Goal: Transaction & Acquisition: Purchase product/service

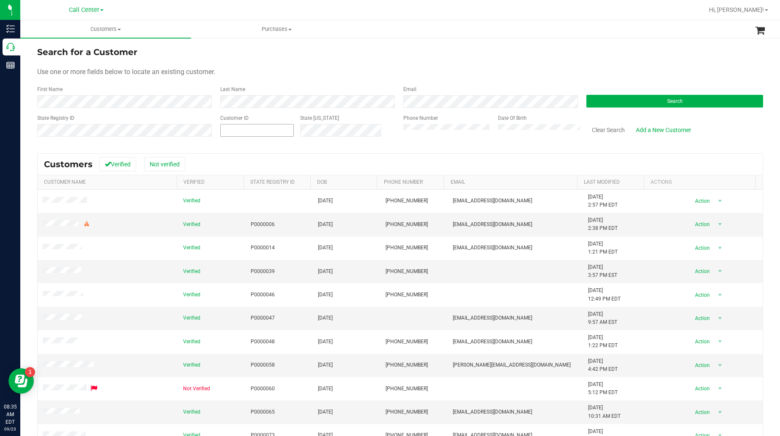
click at [256, 127] on span at bounding box center [257, 130] width 74 height 13
paste input "53611"
type input "53611"
click at [592, 98] on button "Search" at bounding box center [675, 101] width 177 height 13
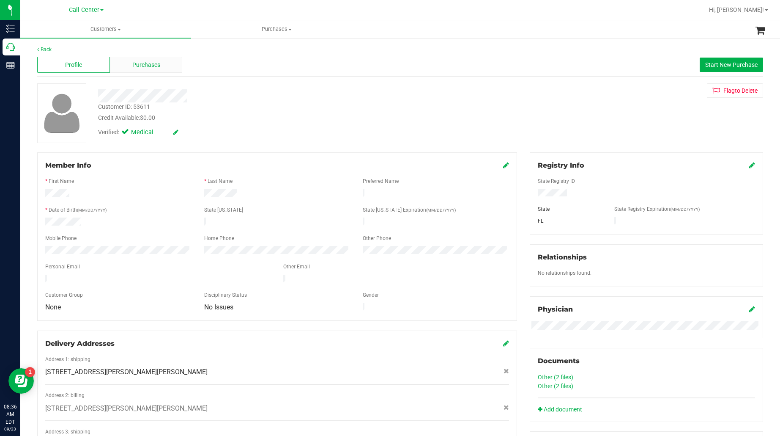
click at [147, 68] on span "Purchases" at bounding box center [146, 64] width 28 height 9
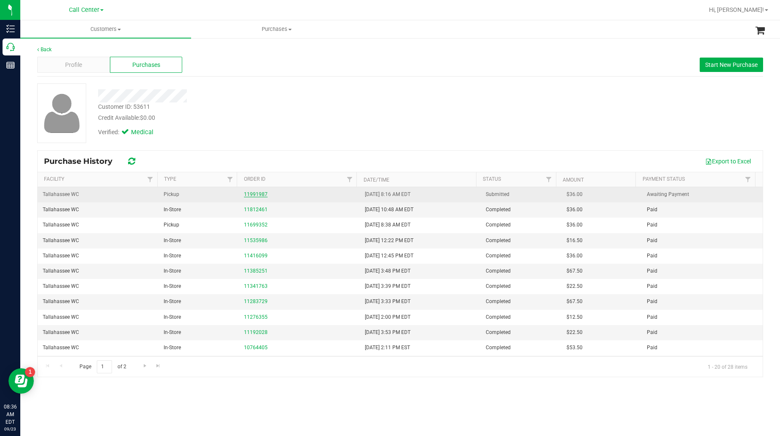
click at [255, 197] on link "11991987" at bounding box center [256, 194] width 24 height 6
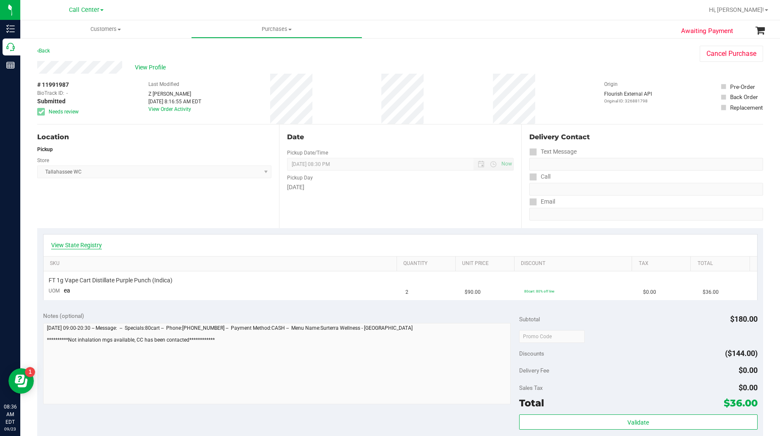
click at [75, 244] on link "View State Registry" at bounding box center [76, 245] width 51 height 8
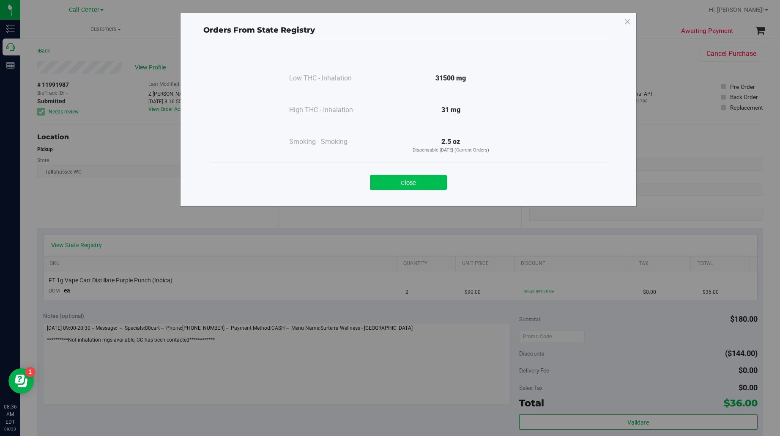
click at [386, 181] on button "Close" at bounding box center [408, 182] width 77 height 15
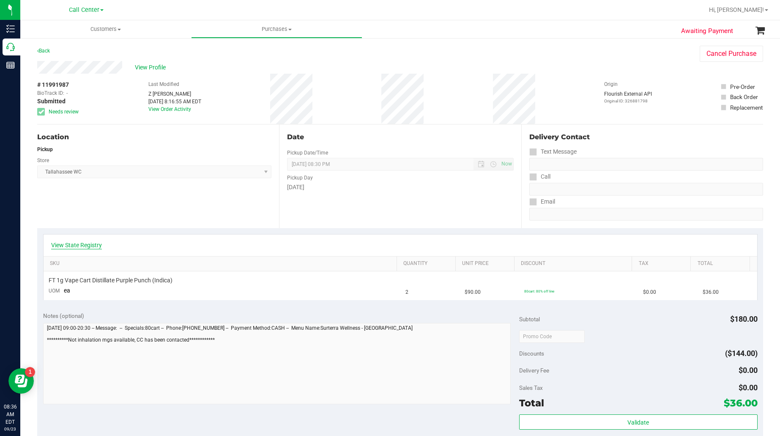
click at [88, 246] on link "View State Registry" at bounding box center [76, 245] width 51 height 8
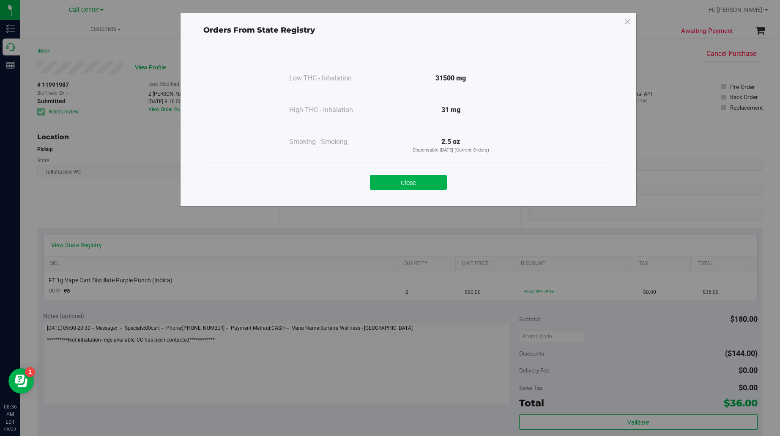
click at [394, 180] on button "Close" at bounding box center [408, 182] width 77 height 15
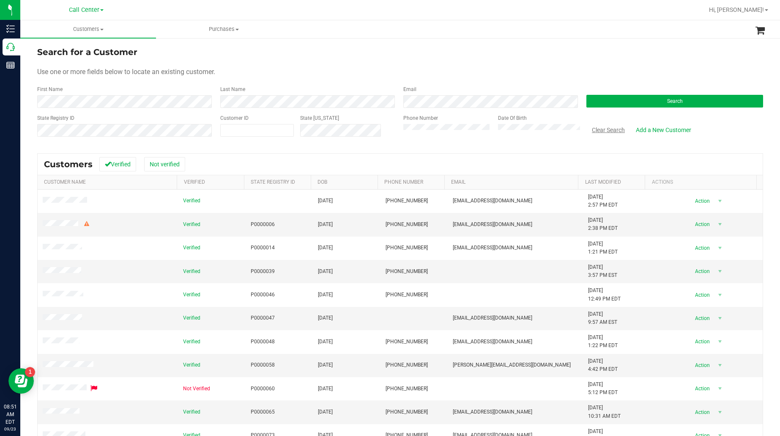
click at [597, 132] on button "Clear Search" at bounding box center [609, 130] width 44 height 14
paste input "1512970"
type input "1512970"
click at [587, 102] on button "Search" at bounding box center [675, 101] width 177 height 13
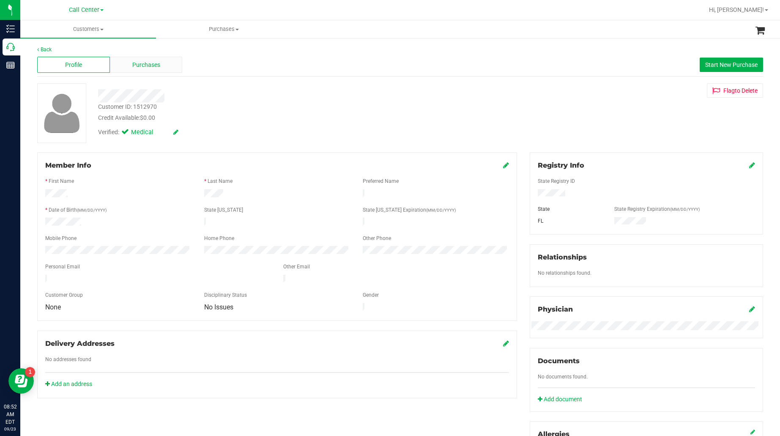
click at [129, 62] on div "Purchases" at bounding box center [146, 65] width 73 height 16
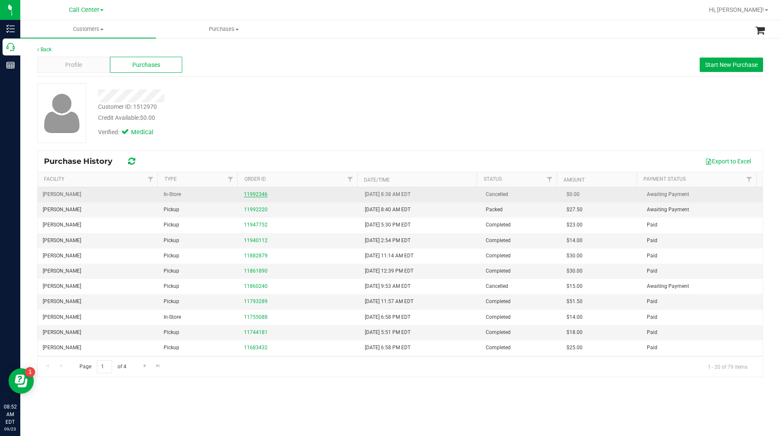
click at [255, 193] on link "11992346" at bounding box center [256, 194] width 24 height 6
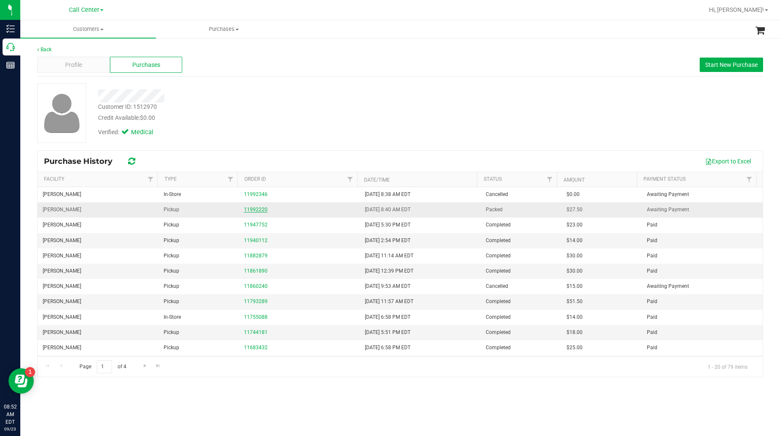
click at [255, 208] on link "11992220" at bounding box center [256, 209] width 24 height 6
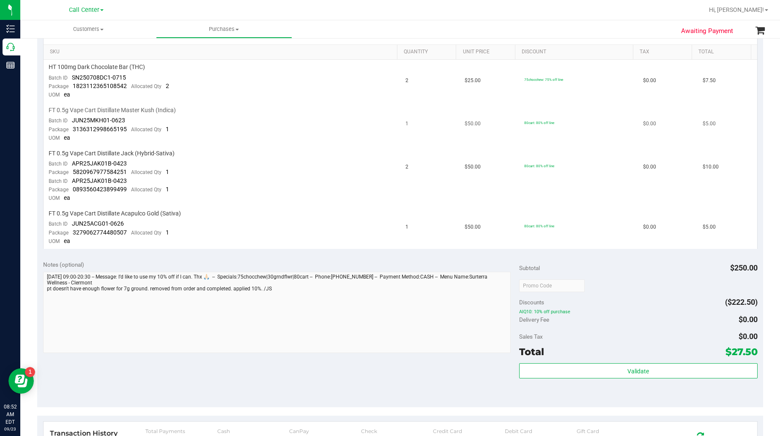
scroll to position [159, 0]
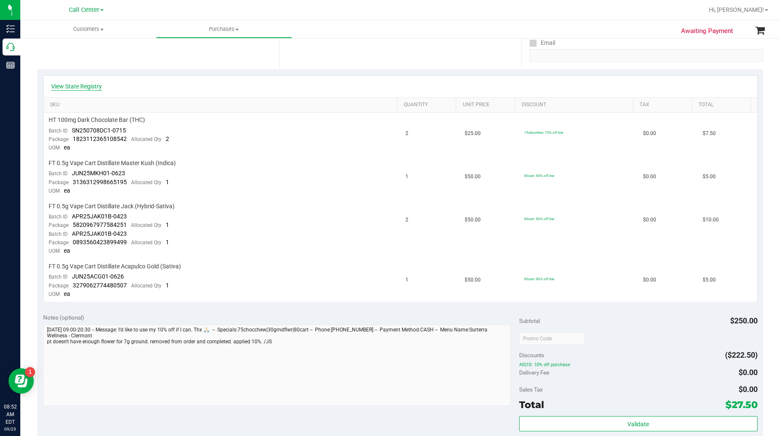
click at [93, 87] on link "View State Registry" at bounding box center [76, 86] width 51 height 8
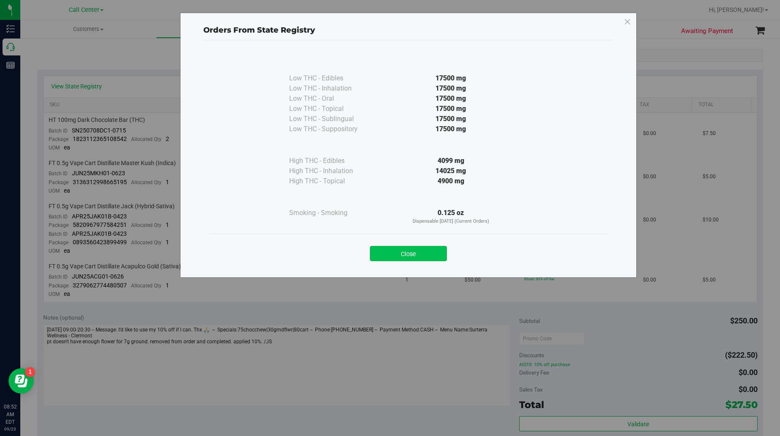
click at [425, 256] on button "Close" at bounding box center [408, 253] width 77 height 15
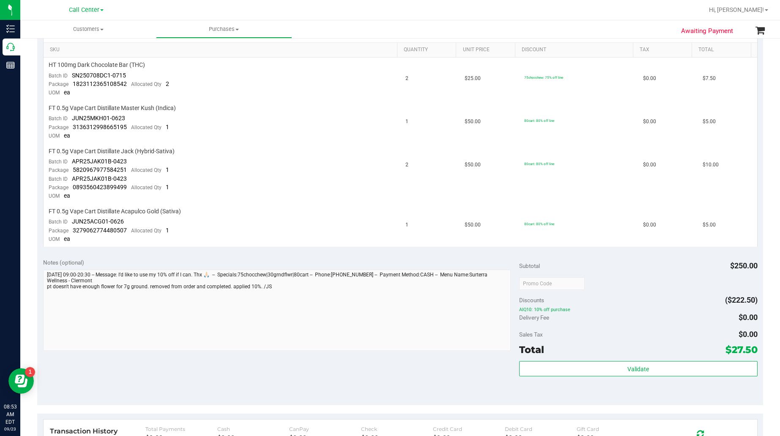
scroll to position [264, 0]
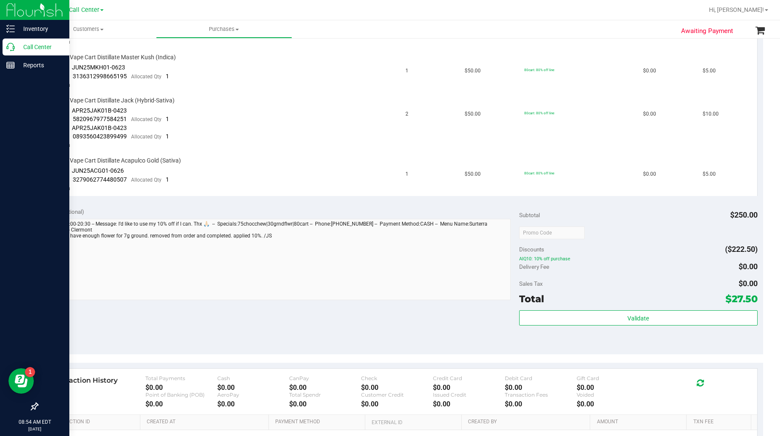
drag, startPoint x: 33, startPoint y: 50, endPoint x: 37, endPoint y: 50, distance: 4.7
click at [33, 50] on p "Call Center" at bounding box center [40, 47] width 51 height 10
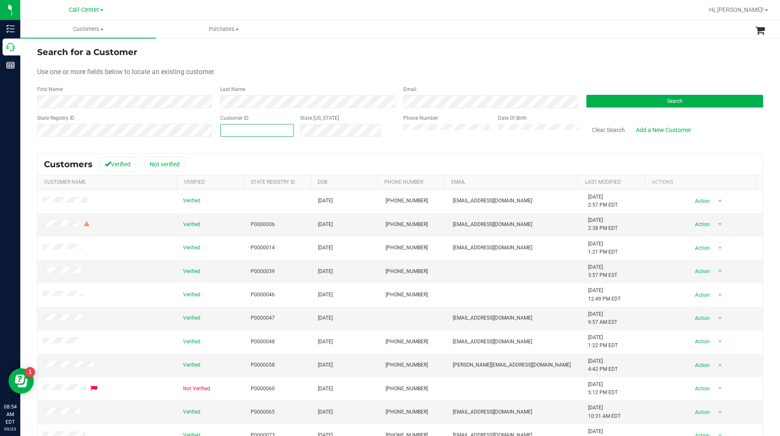
paste input "1563601"
type input "1563601"
click at [619, 99] on button "Search" at bounding box center [675, 101] width 177 height 13
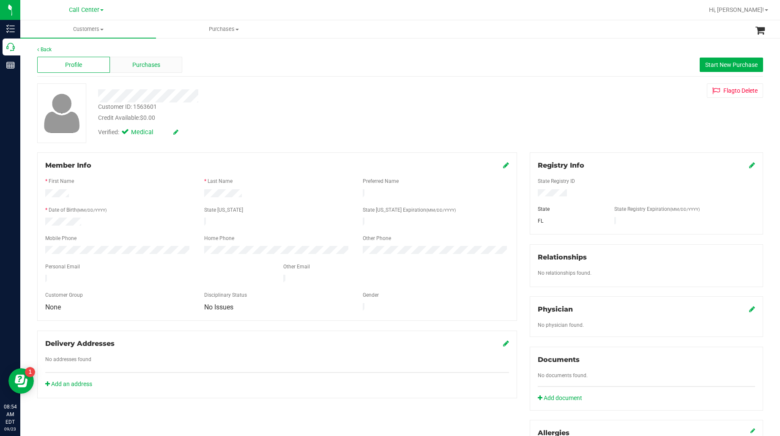
click at [159, 66] on div "Purchases" at bounding box center [146, 65] width 73 height 16
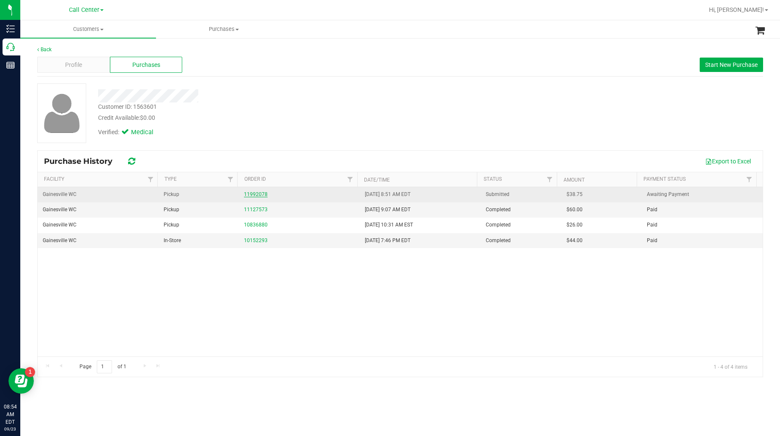
click at [249, 193] on link "11992078" at bounding box center [256, 194] width 24 height 6
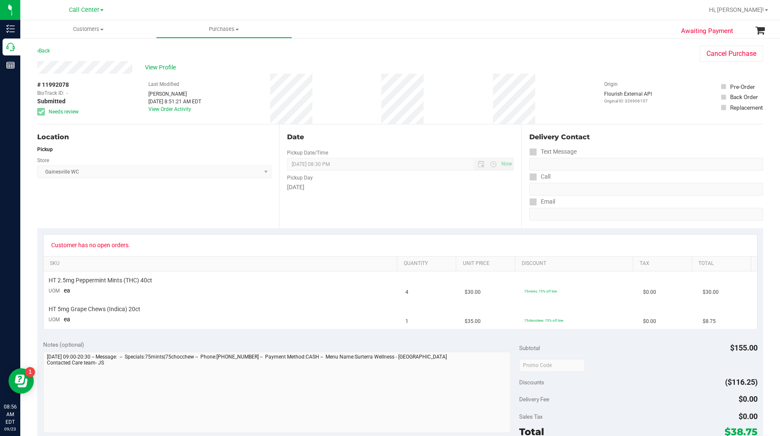
click at [64, 86] on span "# 11992078" at bounding box center [53, 84] width 32 height 9
copy div "# 11992078"
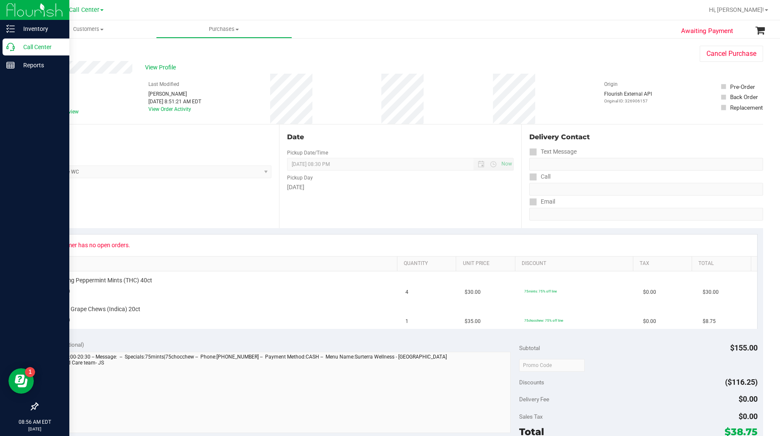
click at [34, 45] on p "Call Center" at bounding box center [40, 47] width 51 height 10
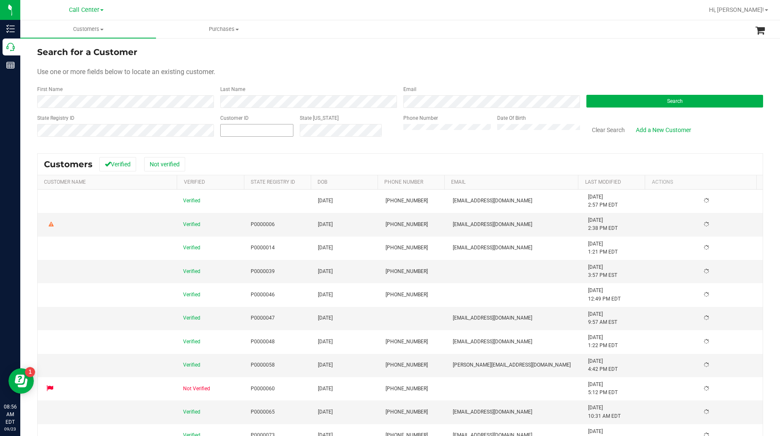
click at [253, 131] on input "text" at bounding box center [257, 130] width 72 height 12
paste input "1457215"
type input "1457215"
click at [592, 99] on button "Search" at bounding box center [675, 101] width 177 height 13
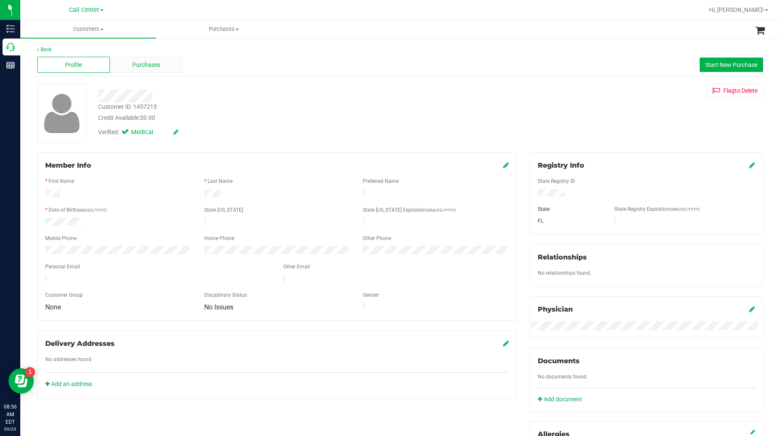
click at [126, 66] on div "Purchases" at bounding box center [146, 65] width 73 height 16
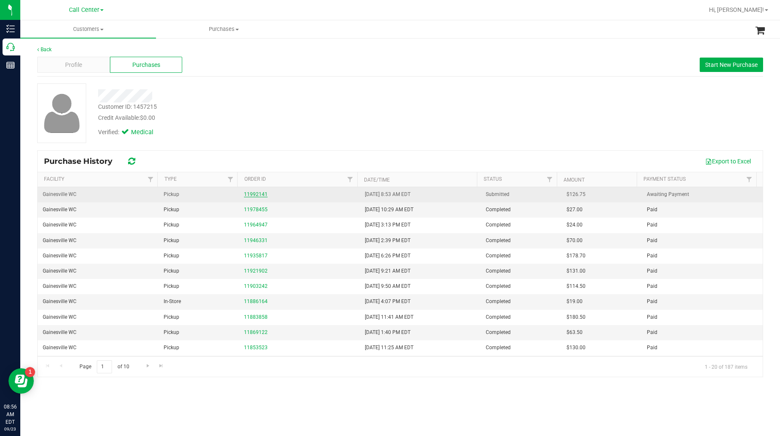
click at [248, 195] on link "11992141" at bounding box center [256, 194] width 24 height 6
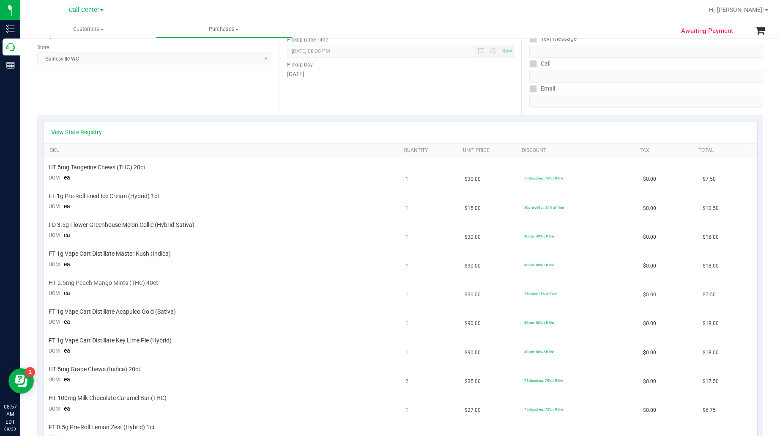
scroll to position [106, 0]
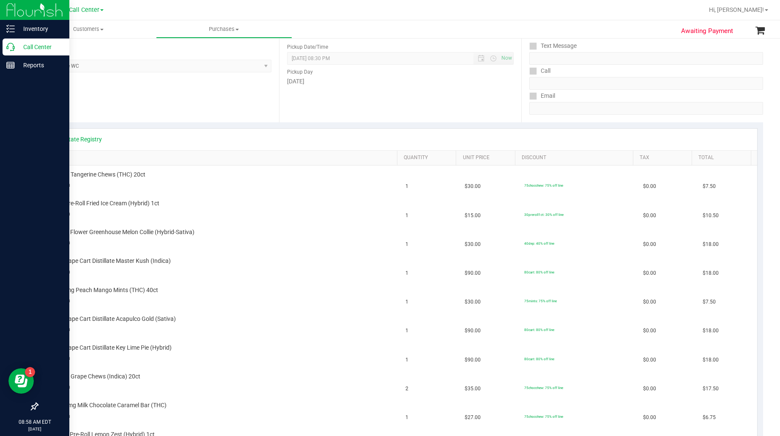
click at [33, 49] on p "Call Center" at bounding box center [40, 47] width 51 height 10
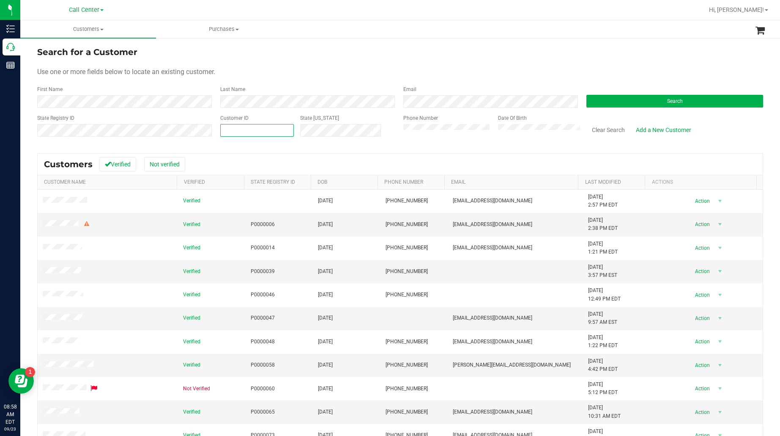
paste input "663131"
type input "663131"
click at [595, 101] on button "Search" at bounding box center [675, 101] width 177 height 13
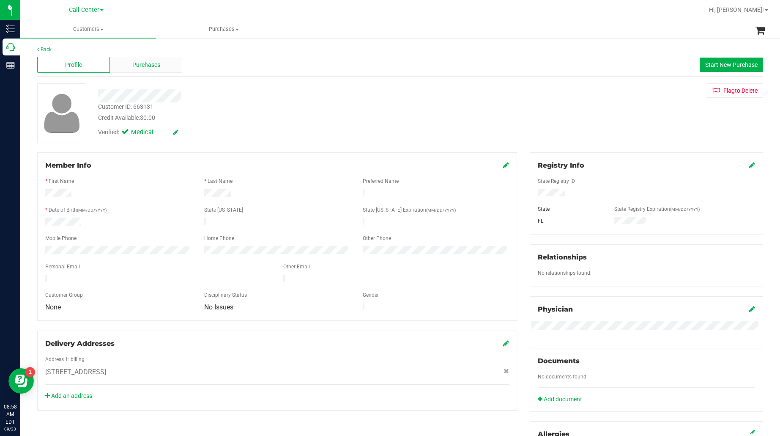
click at [163, 65] on div "Purchases" at bounding box center [146, 65] width 73 height 16
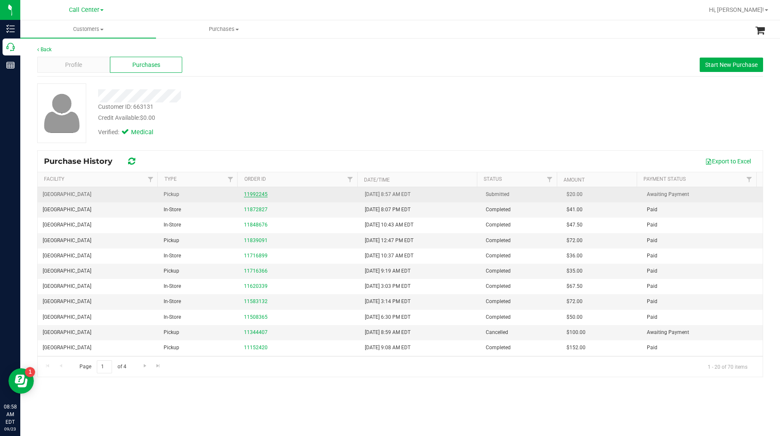
click at [250, 195] on link "11992245" at bounding box center [256, 194] width 24 height 6
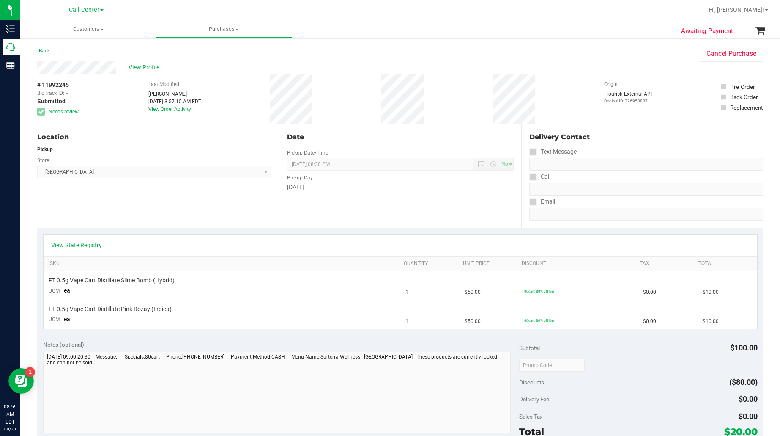
click at [166, 105] on div "Last Modified Stevie Prettyman Sep 23, 2025 8:57:15 AM EDT View Order Activity" at bounding box center [174, 99] width 53 height 50
click at [166, 108] on link "View Order Activity" at bounding box center [169, 109] width 43 height 6
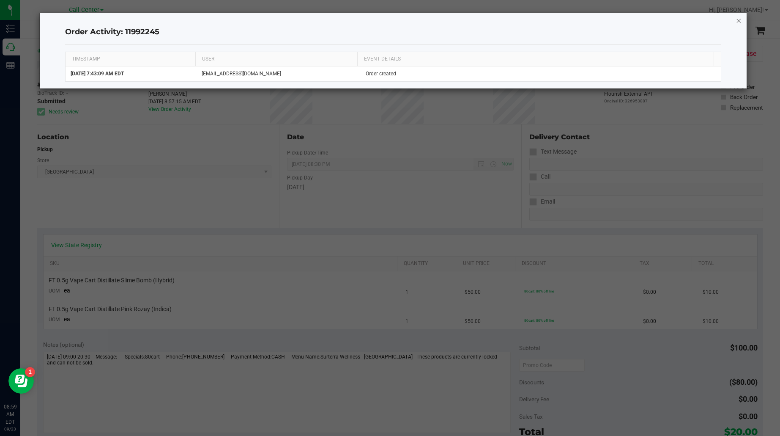
click at [624, 20] on icon "button" at bounding box center [739, 20] width 6 height 10
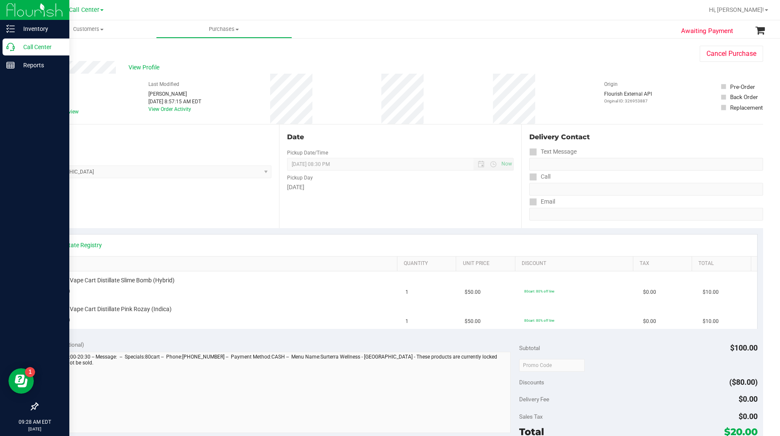
click at [35, 44] on p "Call Center" at bounding box center [40, 47] width 51 height 10
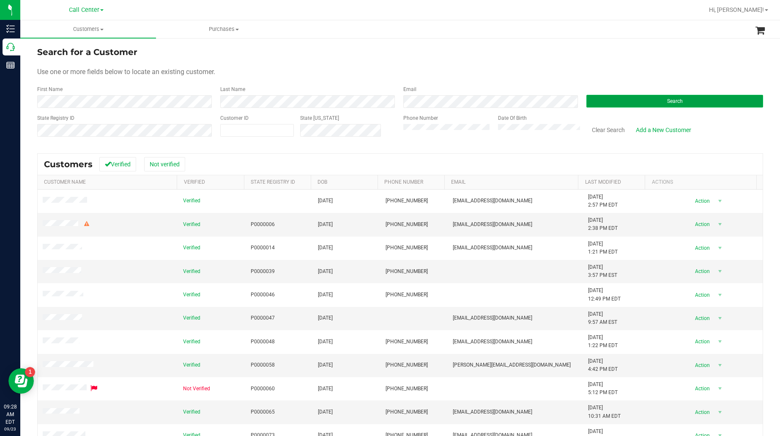
click at [609, 101] on button "Search" at bounding box center [675, 101] width 177 height 13
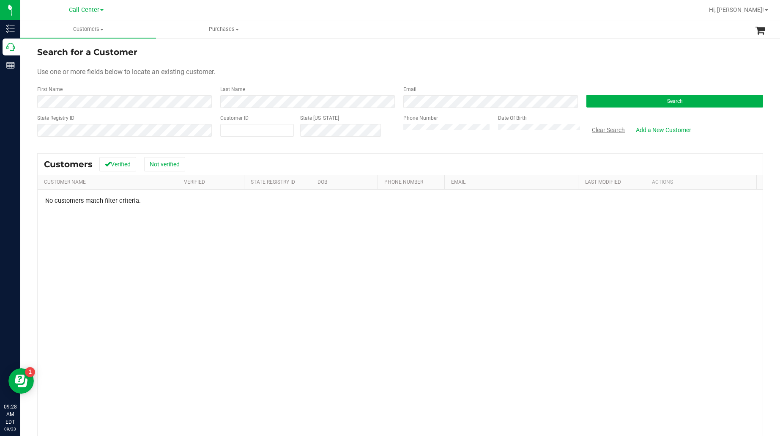
click at [595, 130] on button "Clear Search" at bounding box center [609, 130] width 44 height 14
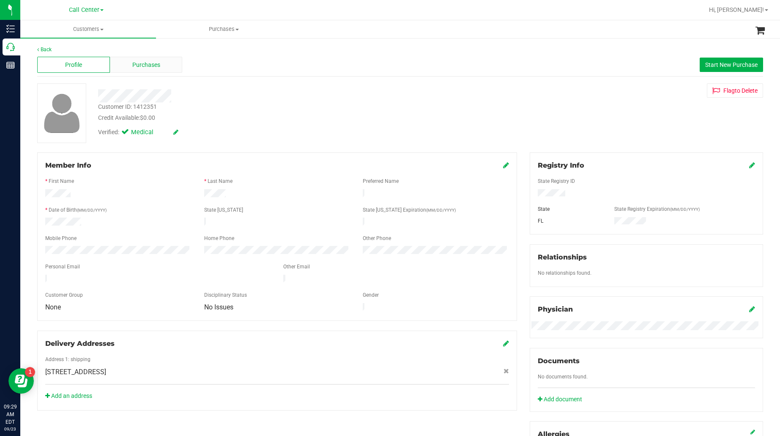
click at [130, 64] on div "Purchases" at bounding box center [146, 65] width 73 height 16
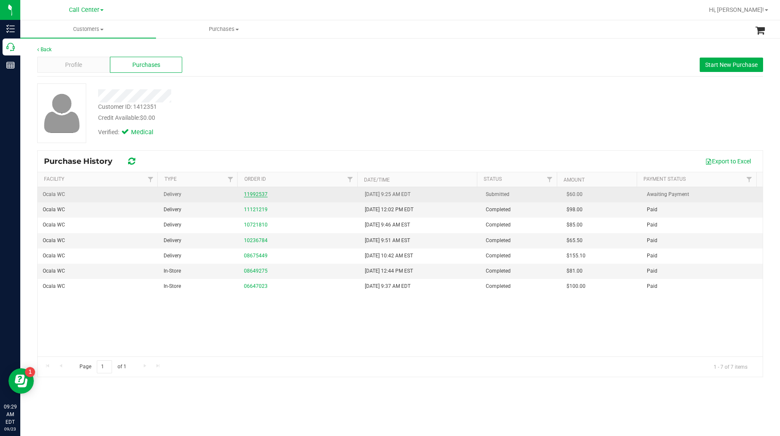
click at [257, 196] on link "11992537" at bounding box center [256, 194] width 24 height 6
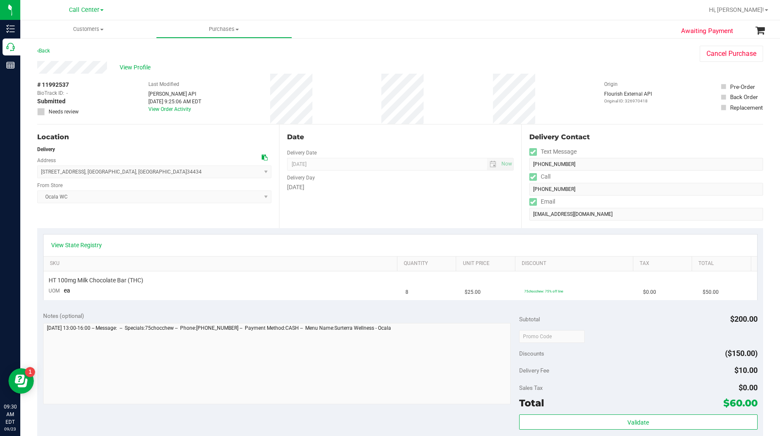
click at [147, 214] on div "Location Delivery Address 245 W Brimson Pl , Citrus Springs , FL 34434 Select a…" at bounding box center [158, 176] width 242 height 104
click at [164, 146] on div "Delivery" at bounding box center [154, 149] width 234 height 8
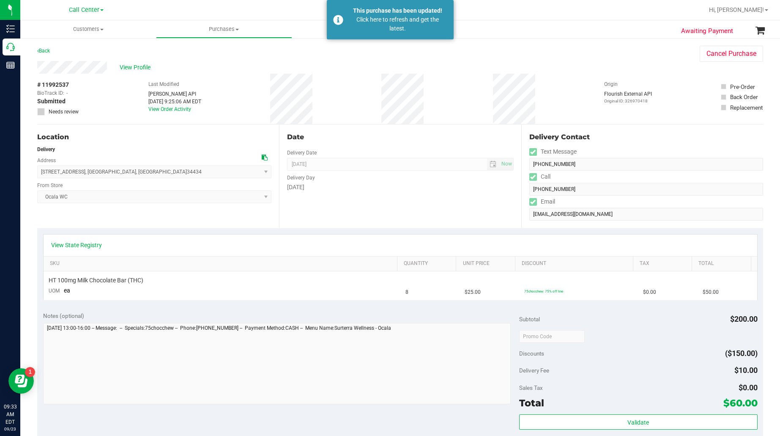
click at [185, 216] on div "Location Delivery Address 245 W Brimson Pl , Citrus Springs , FL 34434 Select a…" at bounding box center [158, 176] width 242 height 104
click at [223, 218] on div "Location Delivery Address 245 W Brimson Pl , Citrus Springs , FL 34434 Select a…" at bounding box center [158, 176] width 242 height 104
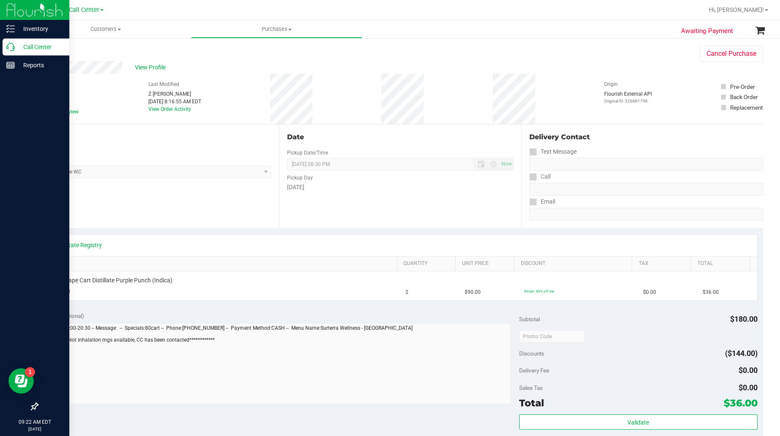
click at [43, 46] on p "Call Center" at bounding box center [40, 47] width 51 height 10
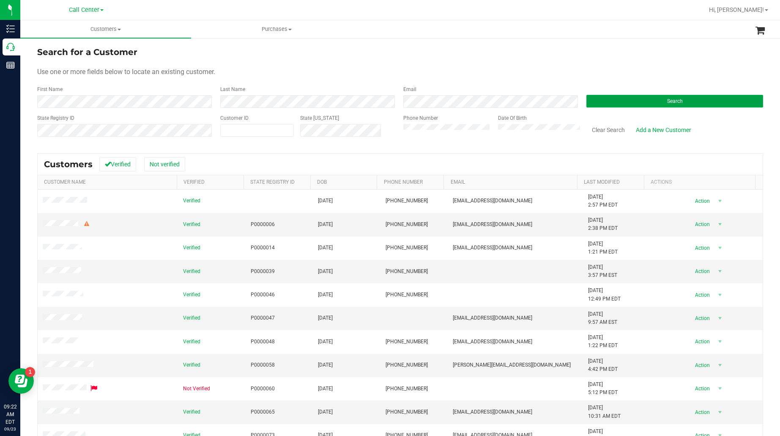
click at [609, 101] on button "Search" at bounding box center [675, 101] width 177 height 13
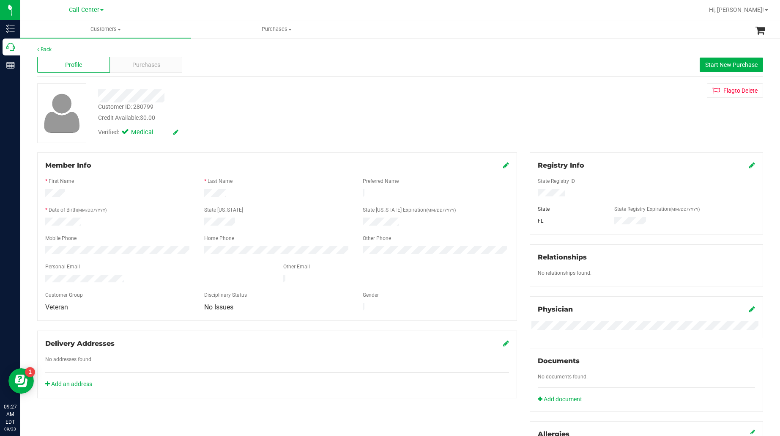
click at [150, 178] on div "* First Name" at bounding box center [118, 182] width 159 height 10
click at [140, 73] on div "Profile Purchases Start New Purchase" at bounding box center [400, 64] width 726 height 23
click at [162, 74] on div "Profile Purchases Start New Purchase" at bounding box center [400, 64] width 726 height 23
click at [163, 68] on div "Purchases" at bounding box center [146, 65] width 73 height 16
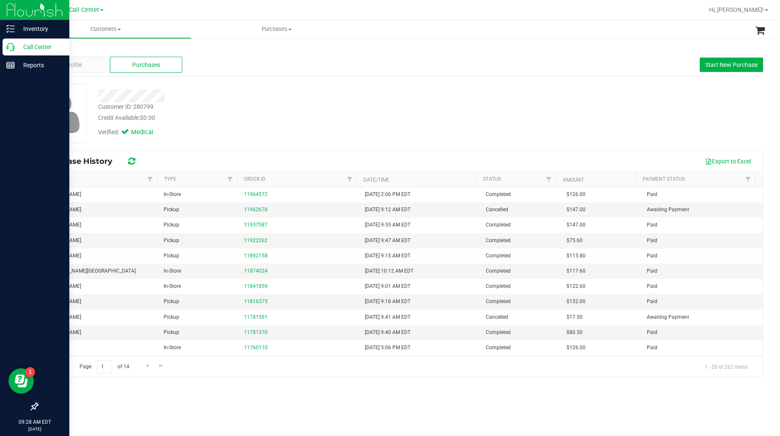
click at [35, 44] on p "Call Center" at bounding box center [40, 47] width 51 height 10
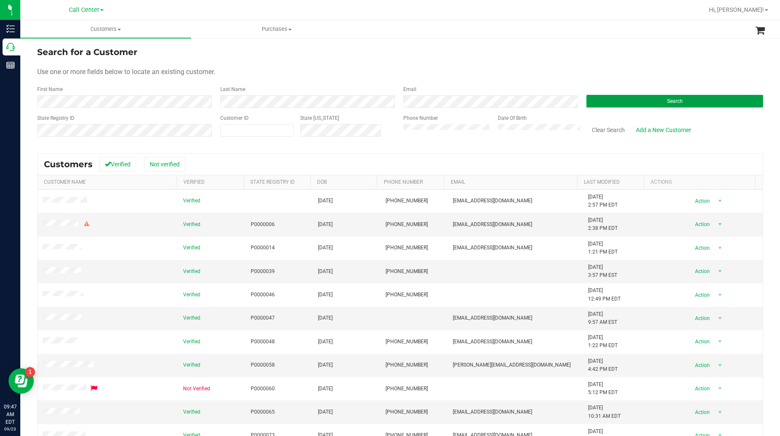
click at [609, 104] on button "Search" at bounding box center [675, 101] width 177 height 13
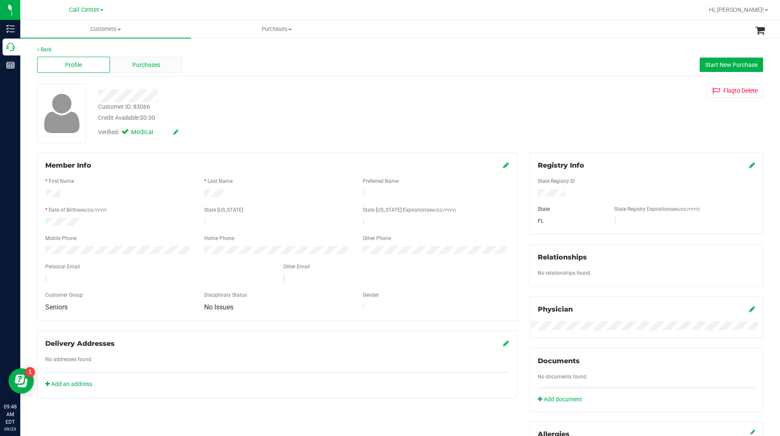
click at [140, 66] on span "Purchases" at bounding box center [146, 64] width 28 height 9
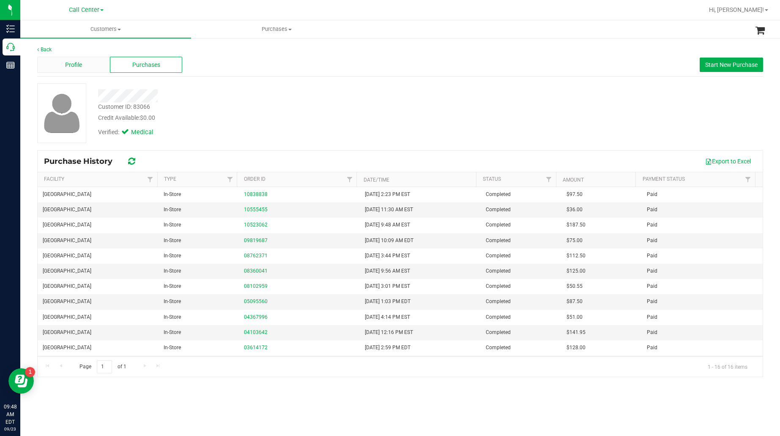
click at [74, 67] on span "Profile" at bounding box center [73, 64] width 17 height 9
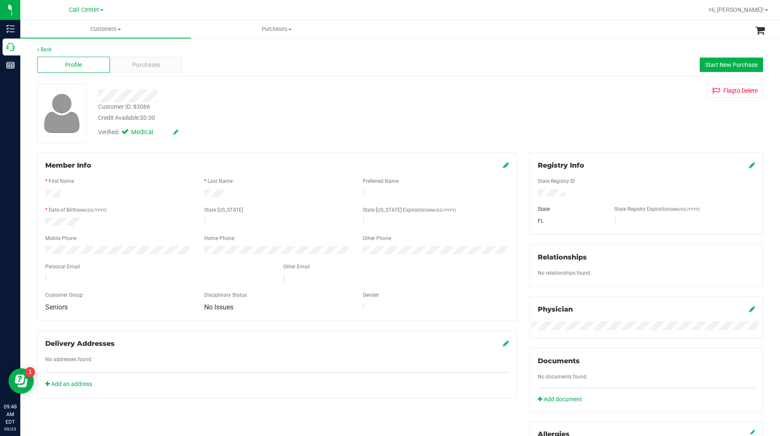
drag, startPoint x: 157, startPoint y: 168, endPoint x: 245, endPoint y: 168, distance: 88.4
click at [157, 168] on div "Member Info" at bounding box center [277, 165] width 464 height 10
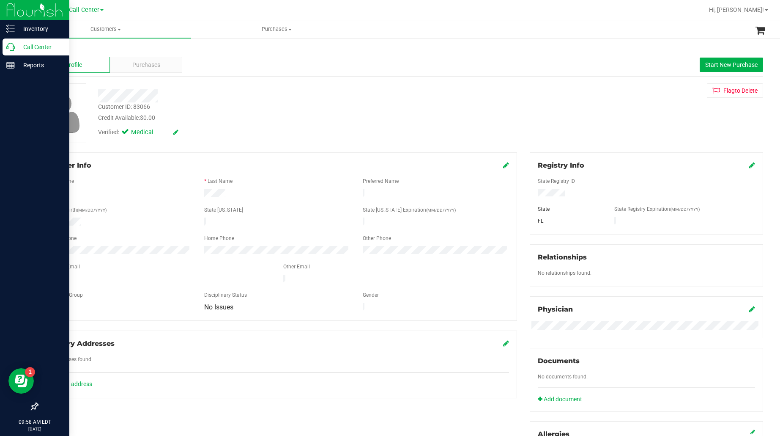
click at [26, 47] on p "Call Center" at bounding box center [40, 47] width 51 height 10
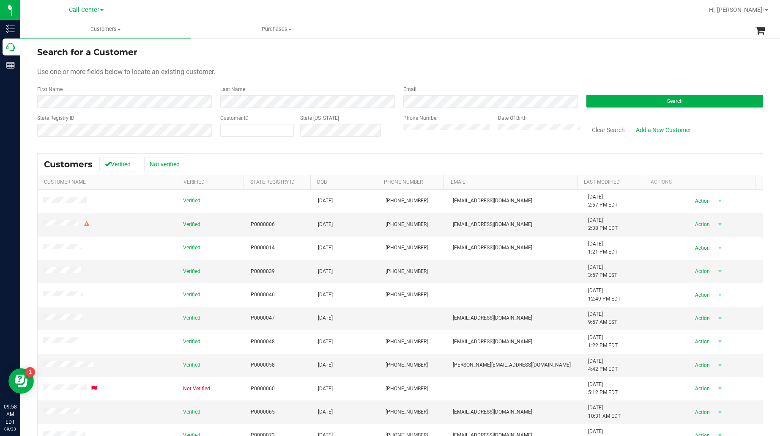
click at [609, 94] on div "Search" at bounding box center [671, 96] width 183 height 22
click at [605, 101] on button "Search" at bounding box center [675, 101] width 177 height 13
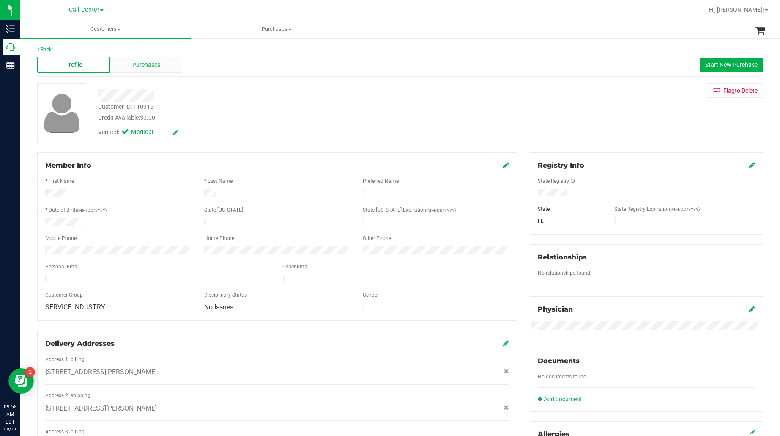
click at [126, 65] on div "Purchases" at bounding box center [146, 65] width 73 height 16
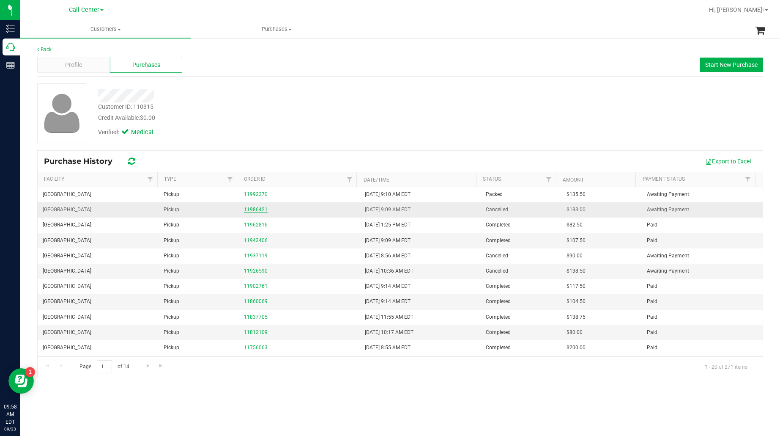
click at [248, 208] on link "11986421" at bounding box center [256, 209] width 24 height 6
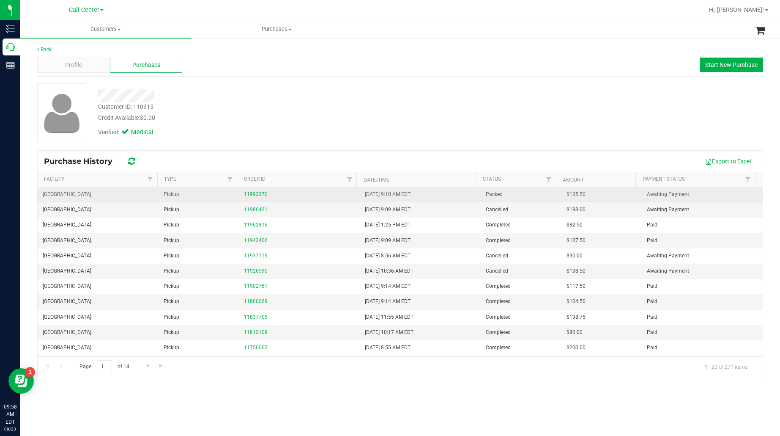
click at [255, 195] on link "11992270" at bounding box center [256, 194] width 24 height 6
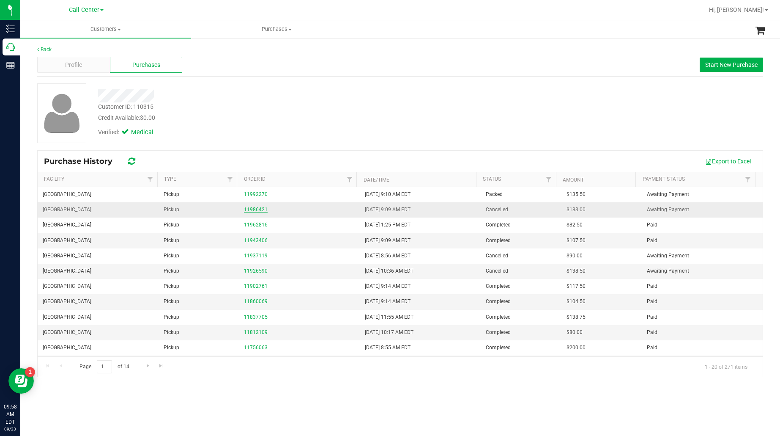
click at [245, 210] on link "11986421" at bounding box center [256, 209] width 24 height 6
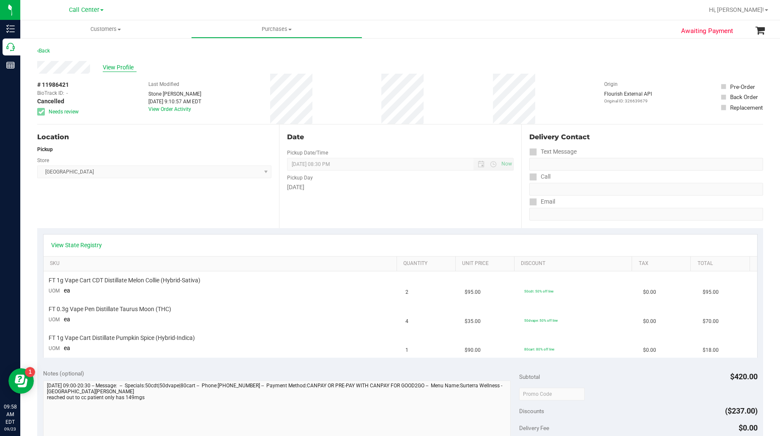
click at [105, 66] on span "View Profile" at bounding box center [120, 67] width 34 height 9
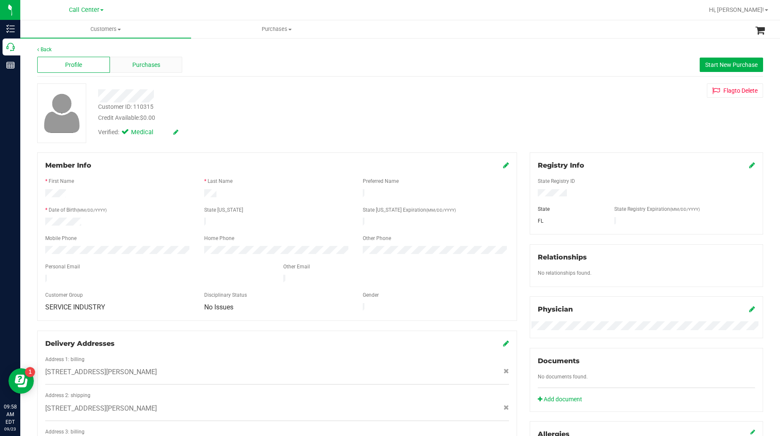
click at [136, 60] on span "Purchases" at bounding box center [146, 64] width 28 height 9
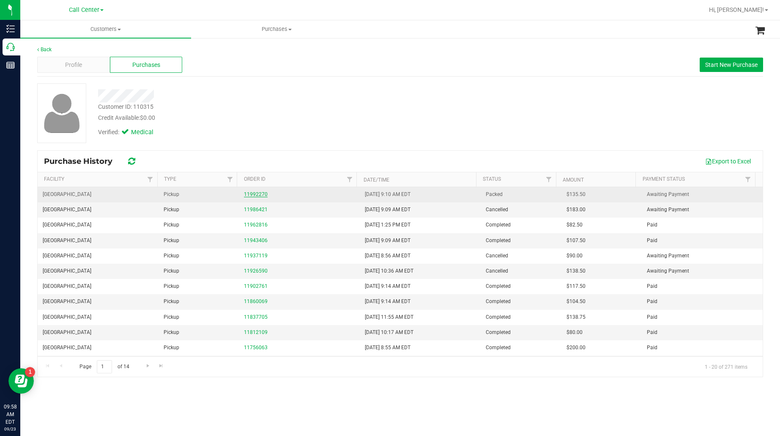
click at [261, 195] on link "11992270" at bounding box center [256, 194] width 24 height 6
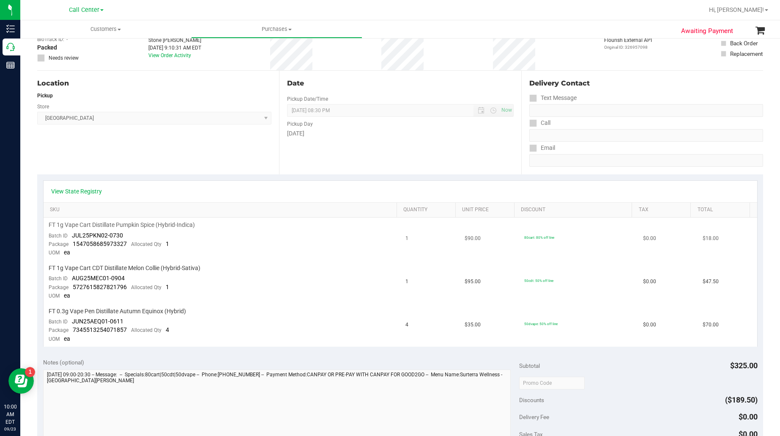
scroll to position [53, 0]
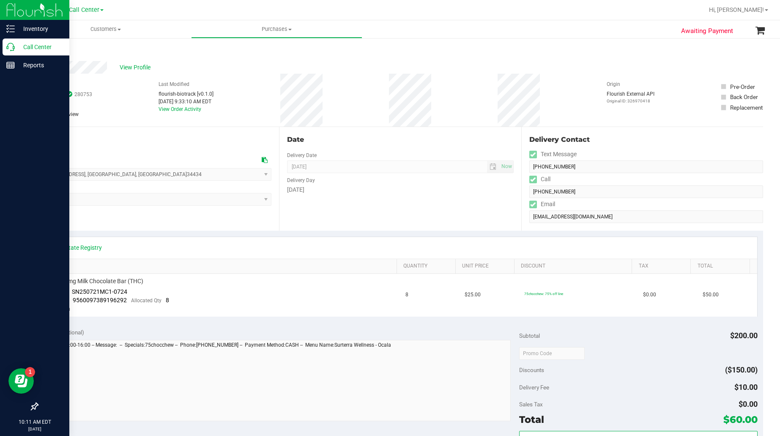
click at [29, 44] on p "Call Center" at bounding box center [40, 47] width 51 height 10
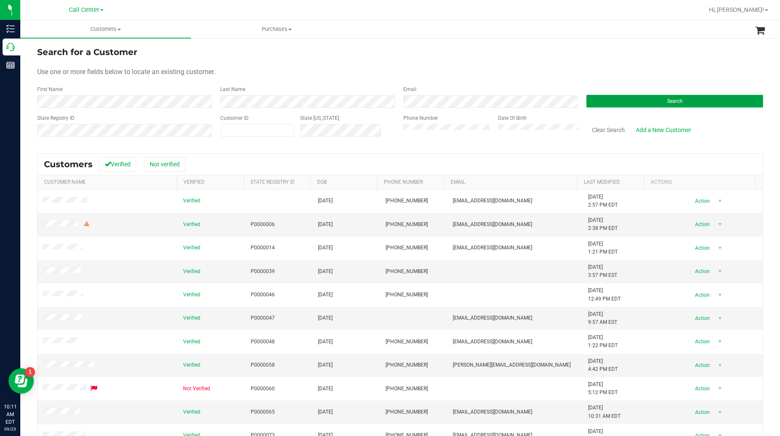
click at [615, 101] on button "Search" at bounding box center [675, 101] width 177 height 13
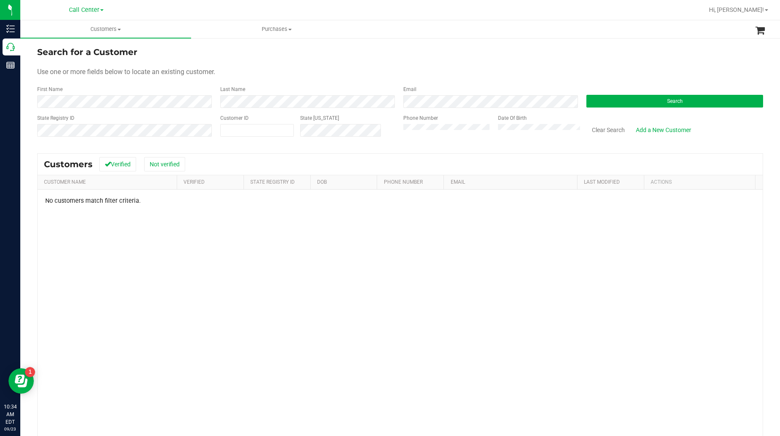
drag, startPoint x: 102, startPoint y: 246, endPoint x: 299, endPoint y: 189, distance: 205.6
click at [102, 246] on div "No customers match filter criteria." at bounding box center [400, 330] width 725 height 282
click at [614, 125] on button "Clear Search" at bounding box center [609, 130] width 44 height 14
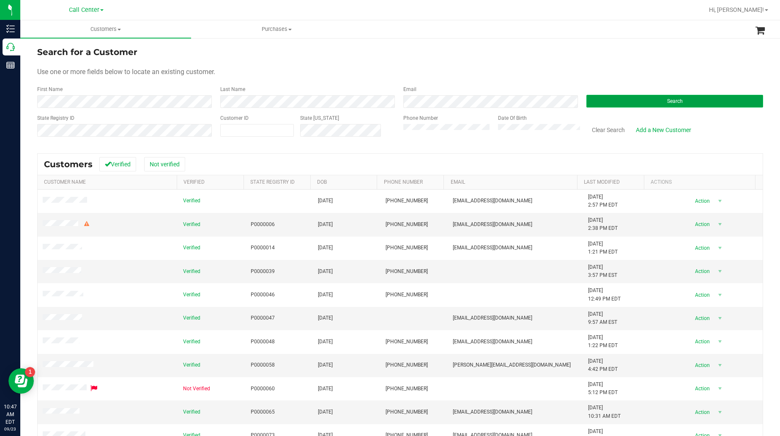
click at [603, 103] on button "Search" at bounding box center [675, 101] width 177 height 13
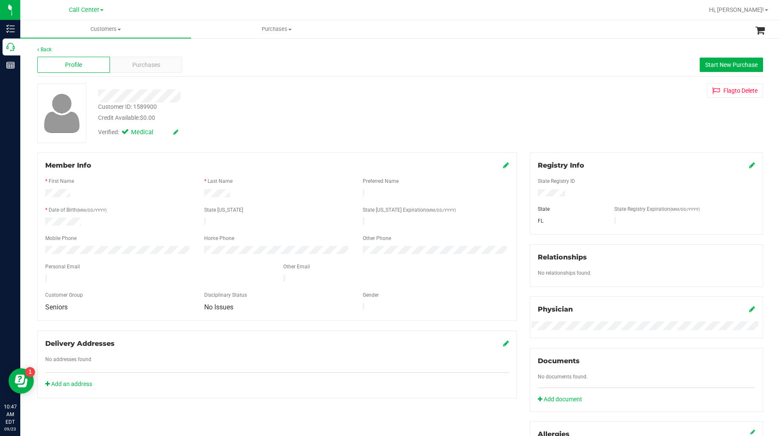
click at [64, 213] on div "* Date of Birth (MM/DD/YYYY)" at bounding box center [118, 211] width 159 height 10
click at [153, 70] on div "Purchases" at bounding box center [146, 65] width 73 height 16
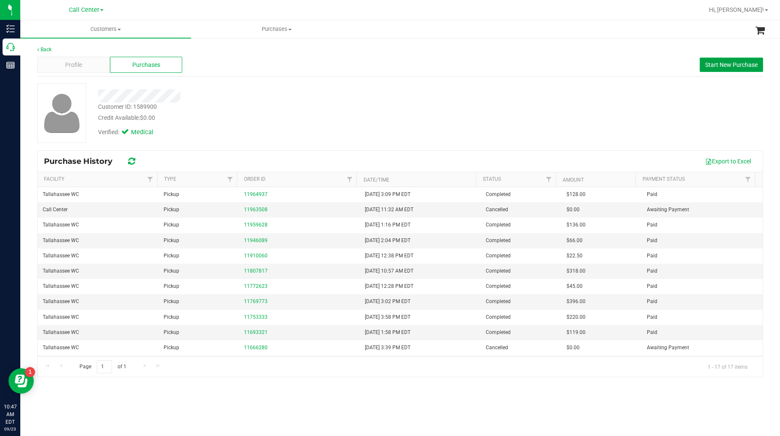
click at [715, 66] on span "Start New Purchase" at bounding box center [731, 64] width 52 height 7
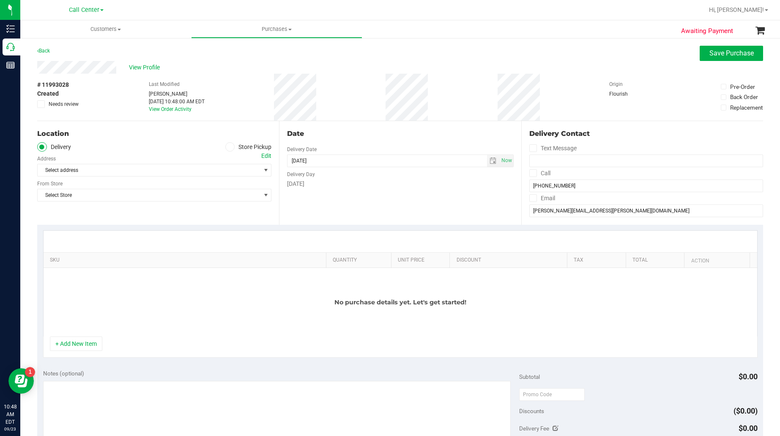
click at [230, 151] on label "Store Pickup" at bounding box center [248, 147] width 47 height 10
click at [0, 0] on input "Store Pickup" at bounding box center [0, 0] width 0 height 0
click at [229, 167] on span "Select Store" at bounding box center [149, 170] width 223 height 12
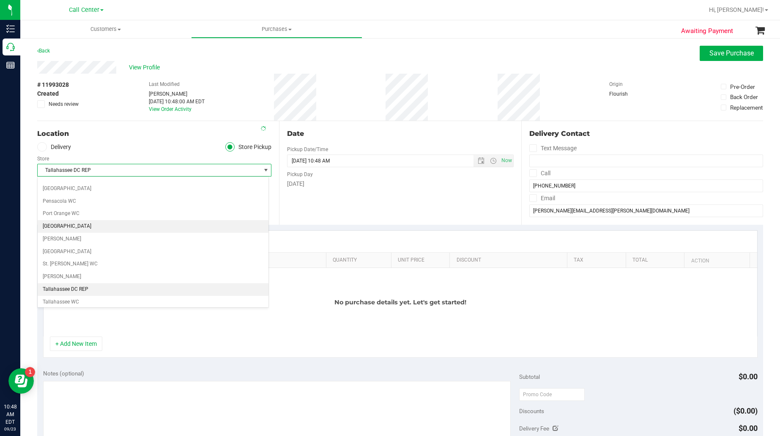
scroll to position [527, 0]
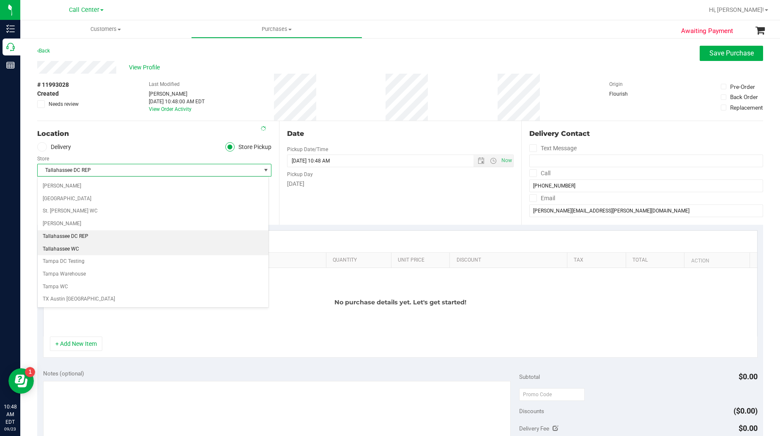
click at [91, 255] on li "Tallahassee WC" at bounding box center [153, 249] width 231 height 13
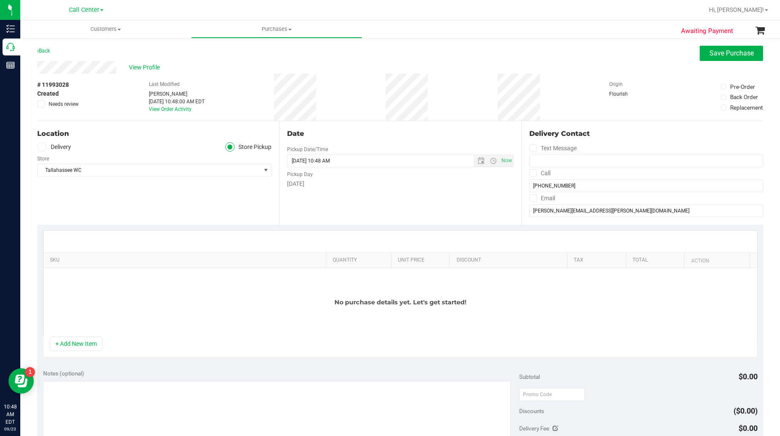
drag, startPoint x: 90, startPoint y: 351, endPoint x: 99, endPoint y: 325, distance: 27.6
click at [90, 351] on button "+ Add New Item" at bounding box center [76, 343] width 52 height 14
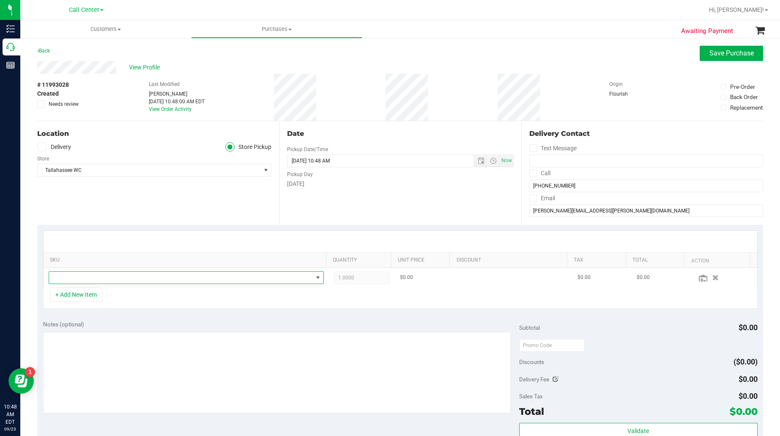
click at [97, 279] on span "NO DATA FOUND" at bounding box center [181, 278] width 264 height 12
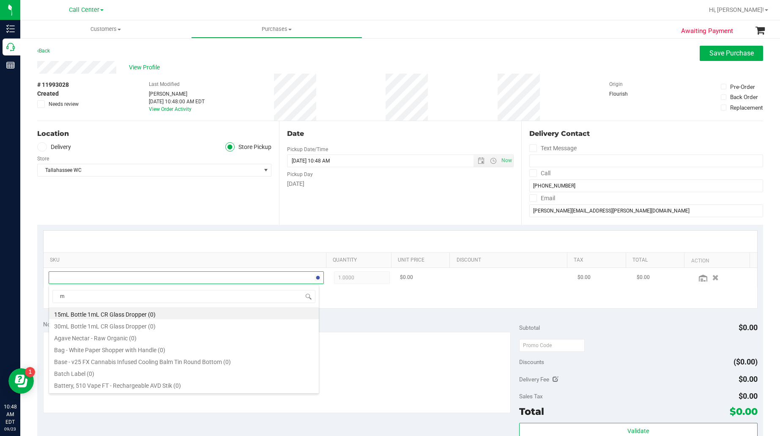
scroll to position [13, 266]
type input "milk cho"
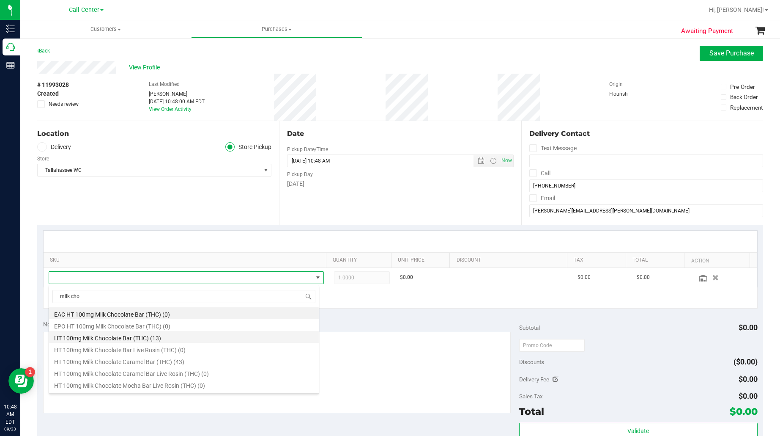
click at [140, 338] on li "HT 100mg Milk Chocolate Bar (THC) (13)" at bounding box center [184, 337] width 270 height 12
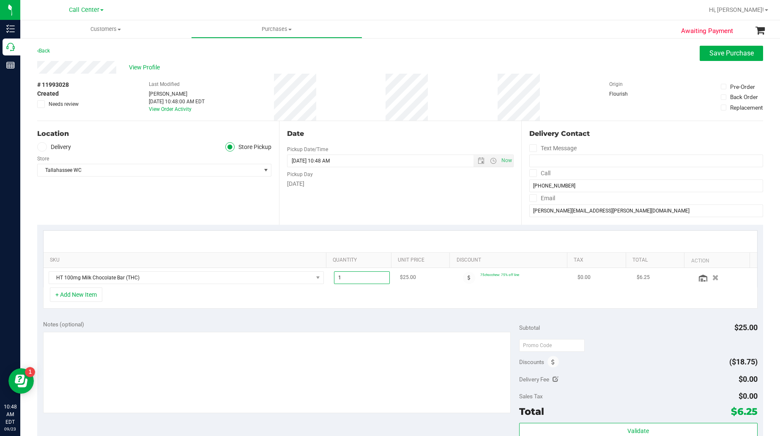
drag, startPoint x: 343, startPoint y: 280, endPoint x: 327, endPoint y: 280, distance: 16.1
click at [334, 280] on span "1.00 1" at bounding box center [362, 277] width 56 height 13
type input "30"
type input "30.00"
click at [323, 303] on div "+ Add New Item" at bounding box center [400, 297] width 715 height 21
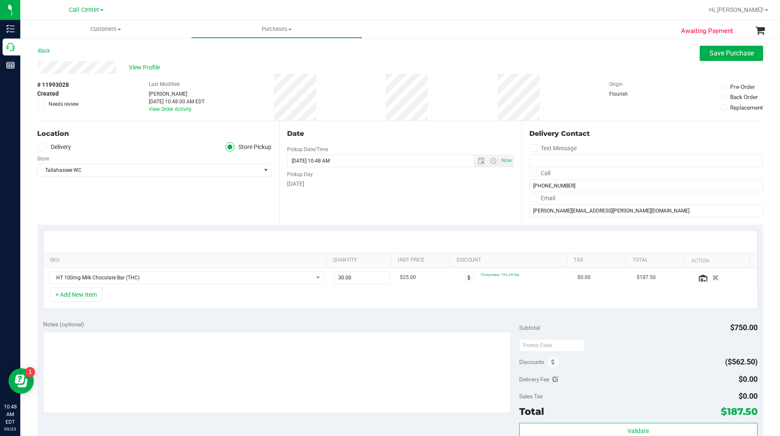
click at [699, 278] on icon at bounding box center [703, 277] width 8 height 7
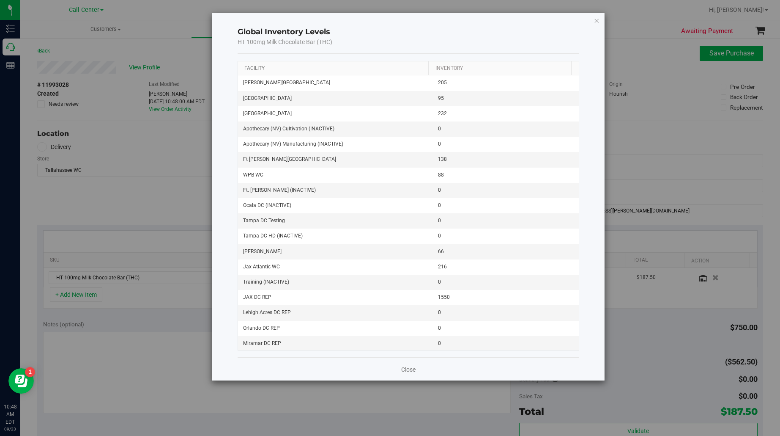
click at [257, 68] on link "Facility" at bounding box center [254, 68] width 20 height 6
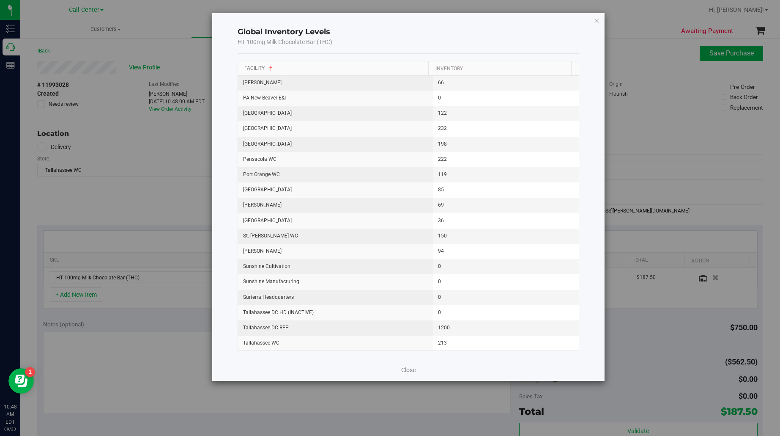
scroll to position [793, 0]
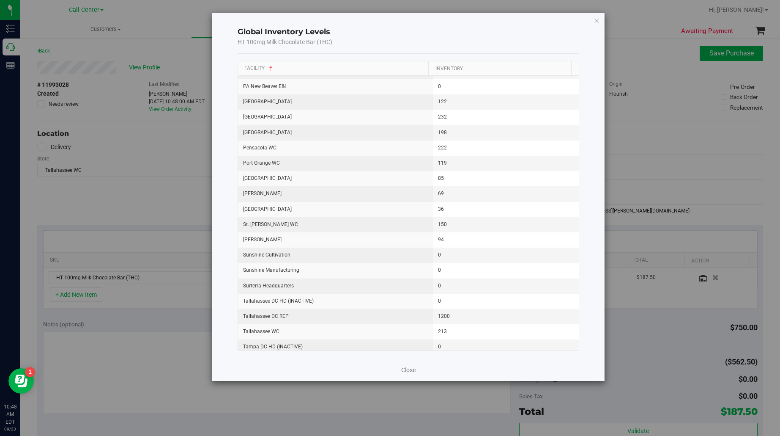
click at [154, 194] on div "Global Inventory Levels HT 100mg Milk Chocolate Bar (THC) Facility Inventory Ap…" at bounding box center [393, 218] width 787 height 436
click at [599, 22] on icon "button" at bounding box center [597, 20] width 6 height 10
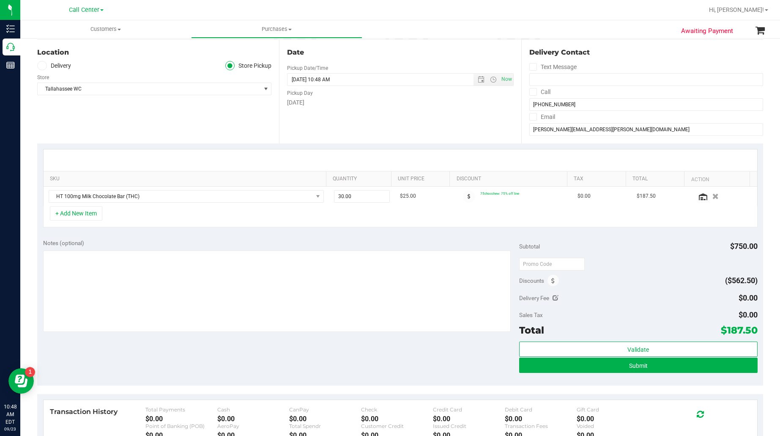
scroll to position [106, 0]
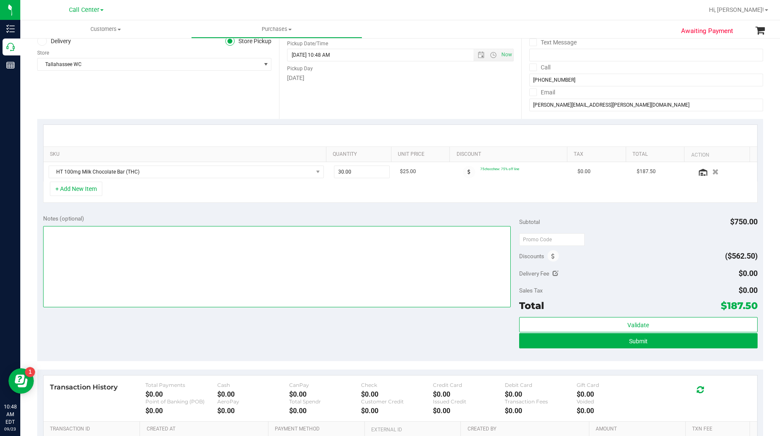
click at [395, 255] on textarea at bounding box center [277, 266] width 468 height 81
type textarea "EJ 9/23/25 10:49am"
click at [83, 180] on td "HT 100mg Milk Chocolate Bar (THC)" at bounding box center [186, 171] width 285 height 19
click at [93, 186] on button "+ Add New Item" at bounding box center [76, 188] width 52 height 14
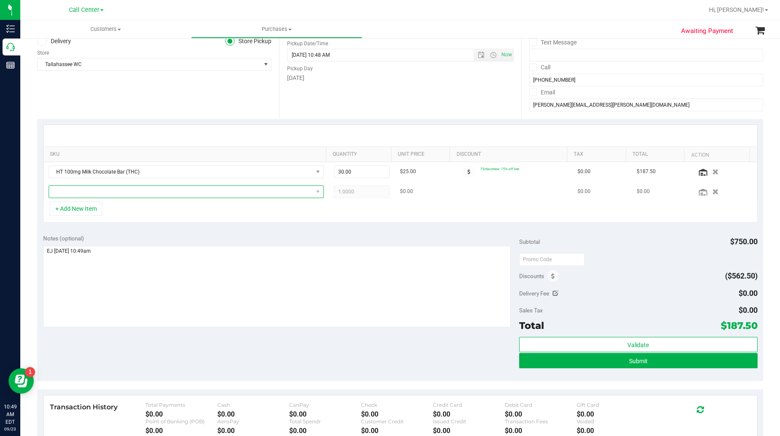
click at [147, 191] on span "NO DATA FOUND" at bounding box center [181, 192] width 264 height 12
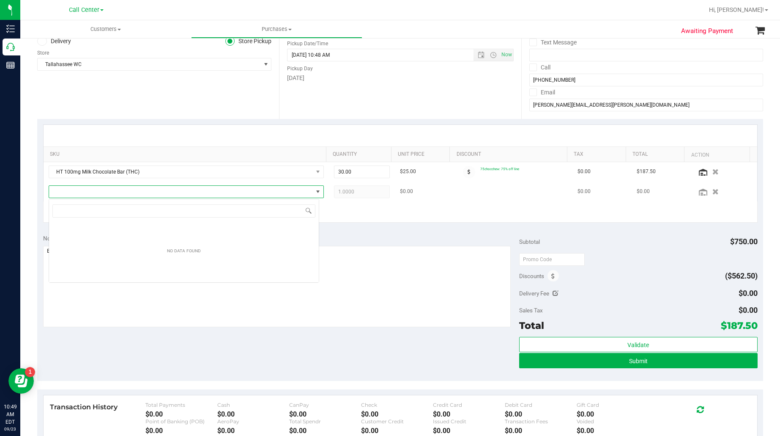
type input "Pineapple Coconut"
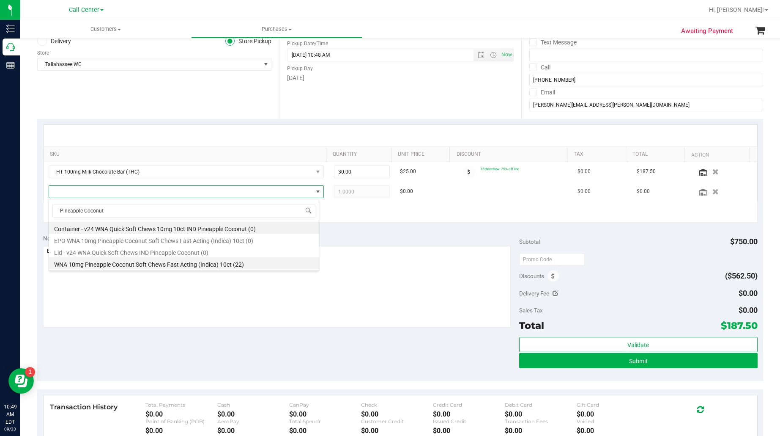
click at [162, 262] on li "WNA 10mg Pineapple Coconut Soft Chews Fast Acting (Indica) 10ct (22)" at bounding box center [184, 263] width 270 height 12
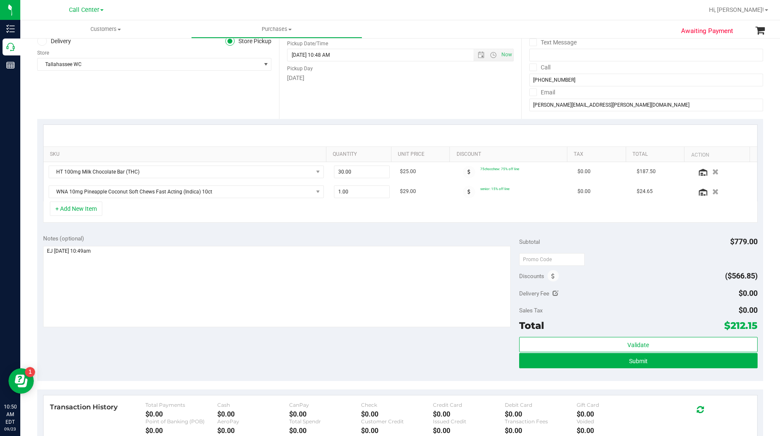
click at [161, 238] on div "Notes (optional)" at bounding box center [281, 238] width 477 height 8
click at [68, 192] on span "WNA 10mg Pineapple Coconut Soft Chews Fast Acting (Indica) 10ct" at bounding box center [181, 192] width 264 height 12
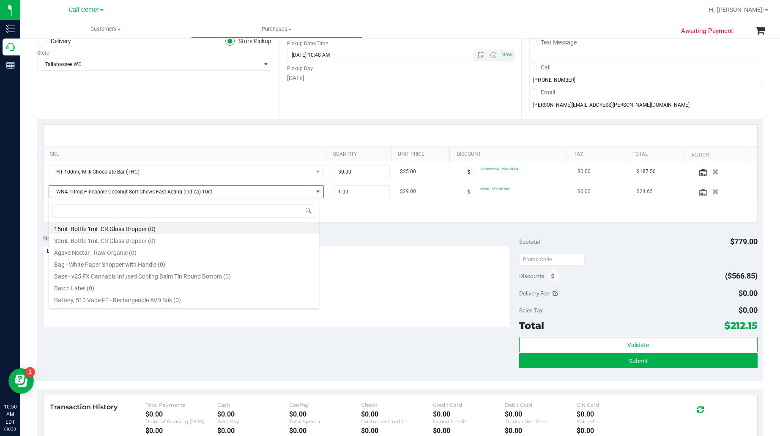
type input "Lemon Cream"
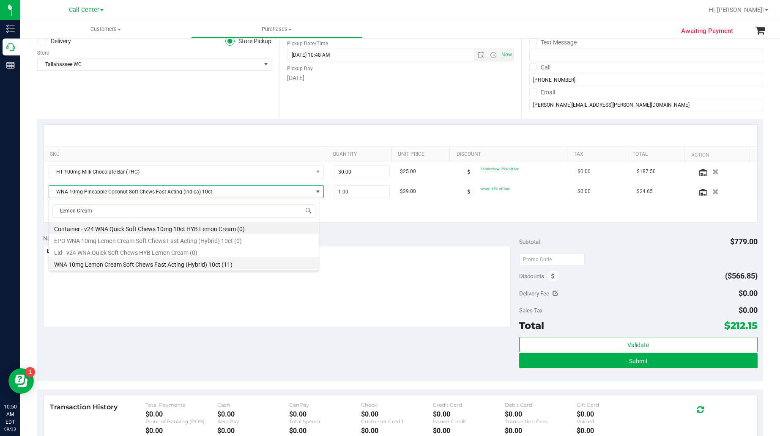
click at [101, 264] on li "WNA 10mg Lemon Cream Soft Chews Fast Acting (Hybrid) 10ct (11)" at bounding box center [184, 263] width 270 height 12
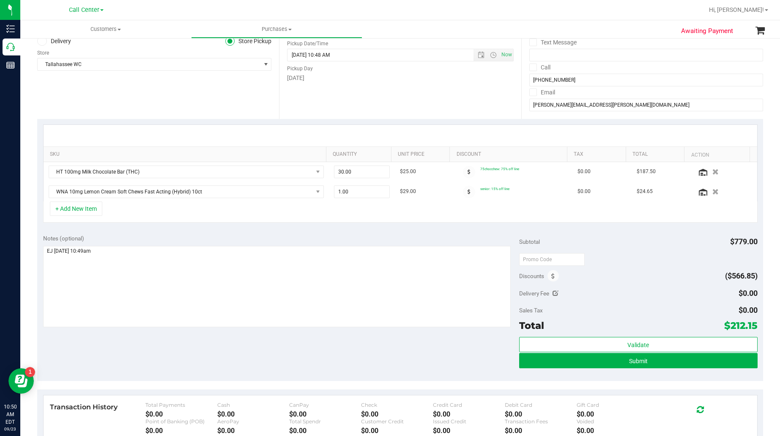
click at [164, 215] on div "+ Add New Item" at bounding box center [400, 211] width 715 height 21
click at [712, 195] on icon "button" at bounding box center [715, 191] width 7 height 6
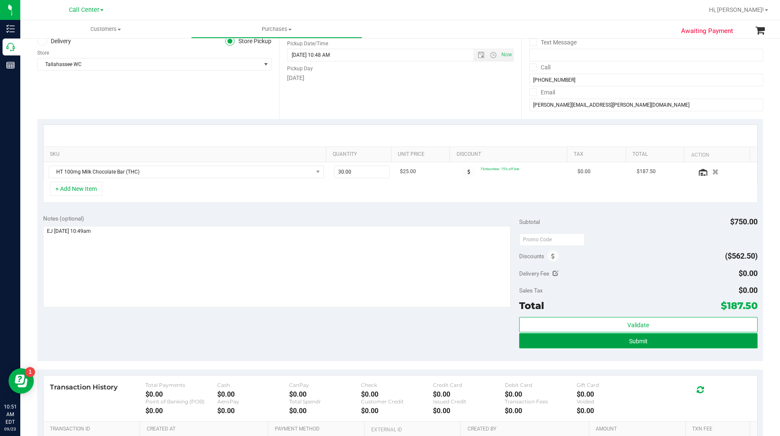
drag, startPoint x: 573, startPoint y: 345, endPoint x: 585, endPoint y: 341, distance: 11.9
click at [574, 345] on button "Submit" at bounding box center [638, 340] width 238 height 15
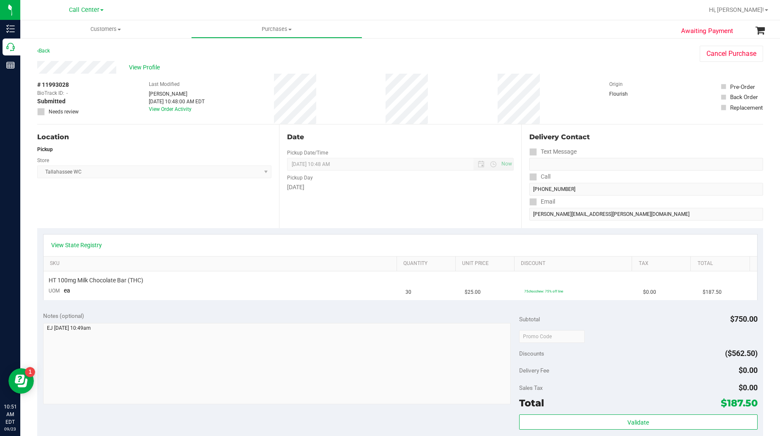
click at [62, 82] on span "# 11993028" at bounding box center [53, 84] width 32 height 9
copy div "# 11993028"
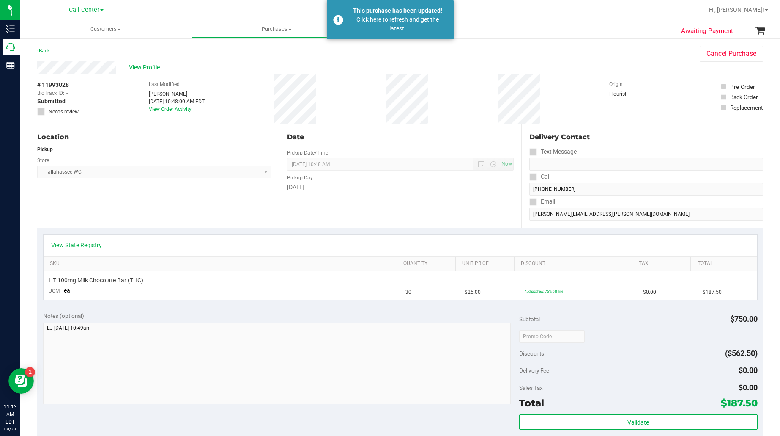
click at [94, 203] on div "Location Pickup Store Tallahassee WC Select Store Bonita Springs WC Boynton Bea…" at bounding box center [158, 176] width 242 height 104
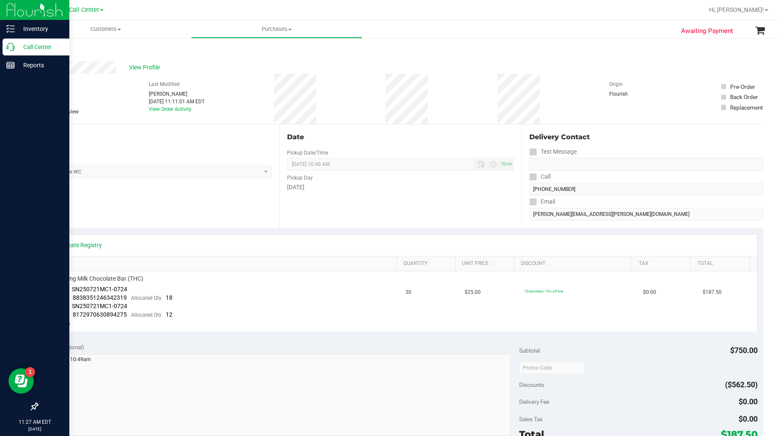
click at [39, 44] on p "Call Center" at bounding box center [40, 47] width 51 height 10
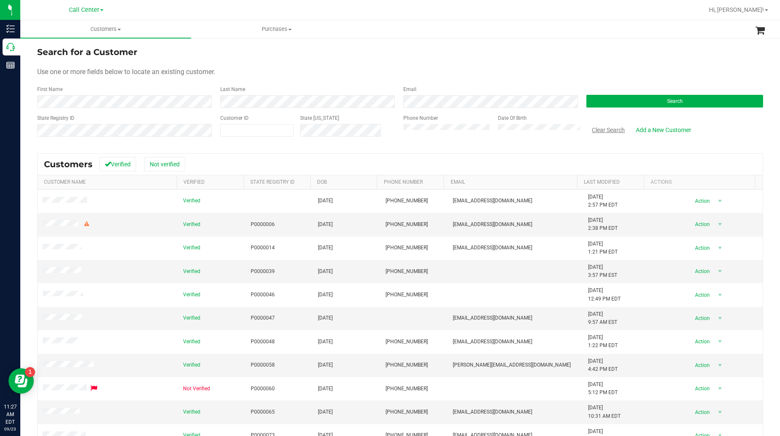
click at [597, 126] on button "Clear Search" at bounding box center [609, 130] width 44 height 14
click at [595, 99] on button "Search" at bounding box center [675, 101] width 177 height 13
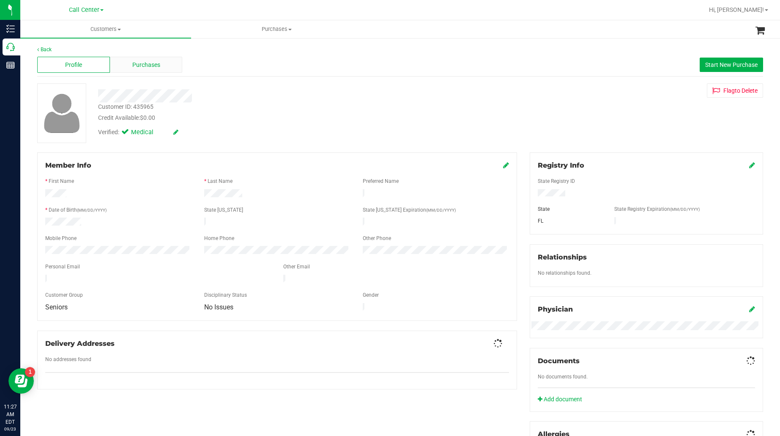
click at [132, 68] on span "Purchases" at bounding box center [146, 64] width 28 height 9
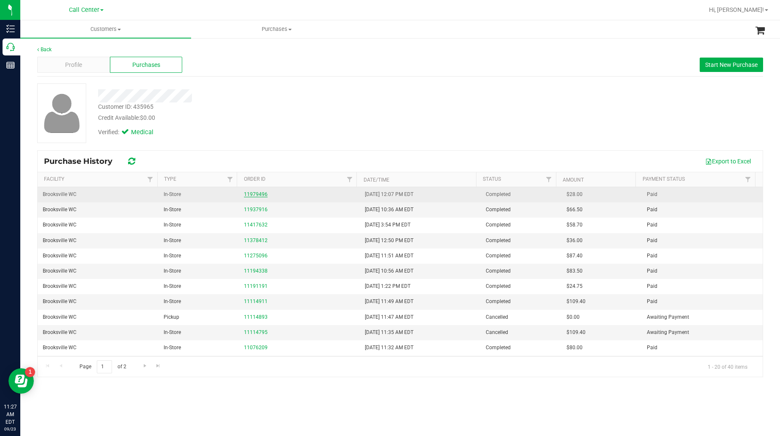
click at [247, 192] on link "11979496" at bounding box center [256, 194] width 24 height 6
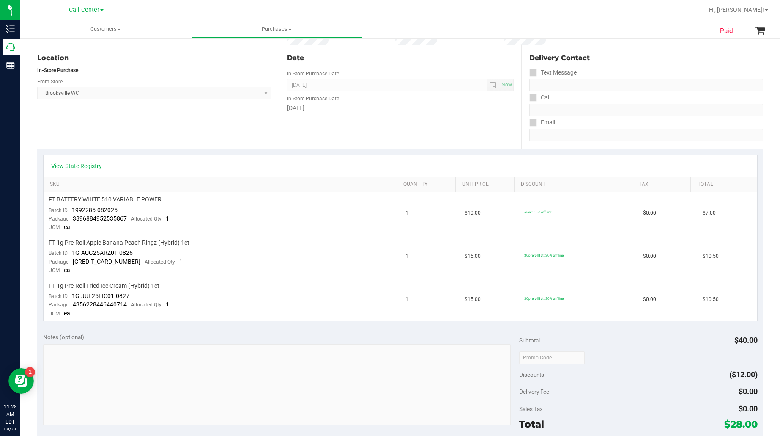
scroll to position [106, 0]
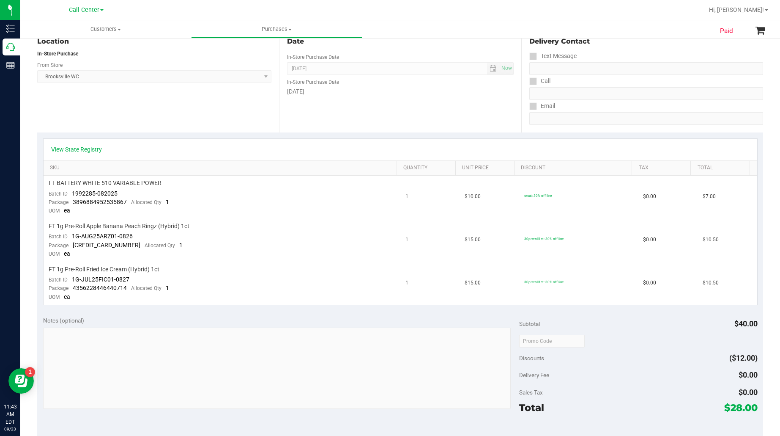
click at [119, 132] on div "View State Registry SKU Quantity Unit Price Discount Tax Total FT BATTERY WHITE…" at bounding box center [400, 221] width 726 height 178
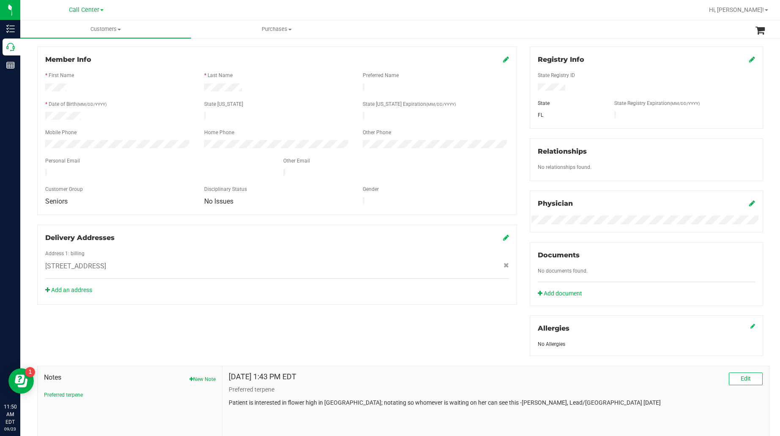
click at [366, 250] on div "Address 1: billing" at bounding box center [277, 255] width 477 height 10
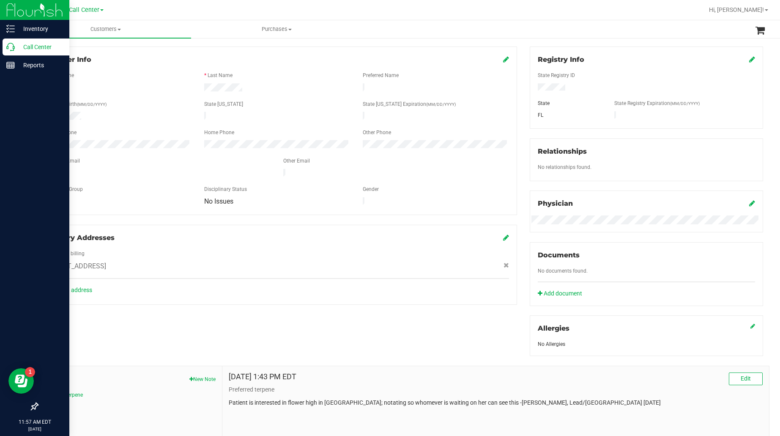
click at [22, 41] on div "Call Center" at bounding box center [36, 46] width 67 height 17
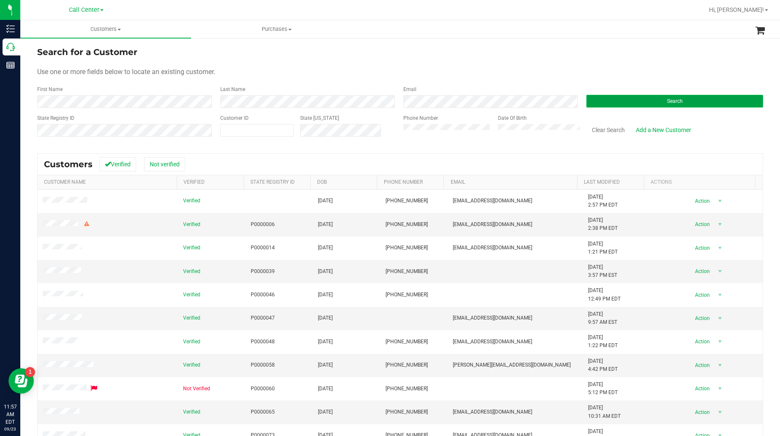
click at [592, 104] on button "Search" at bounding box center [675, 101] width 177 height 13
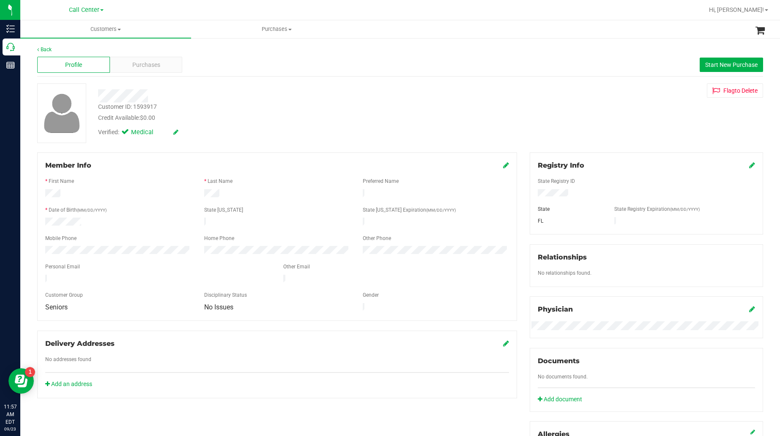
click at [170, 263] on div "Personal Email" at bounding box center [158, 268] width 238 height 10
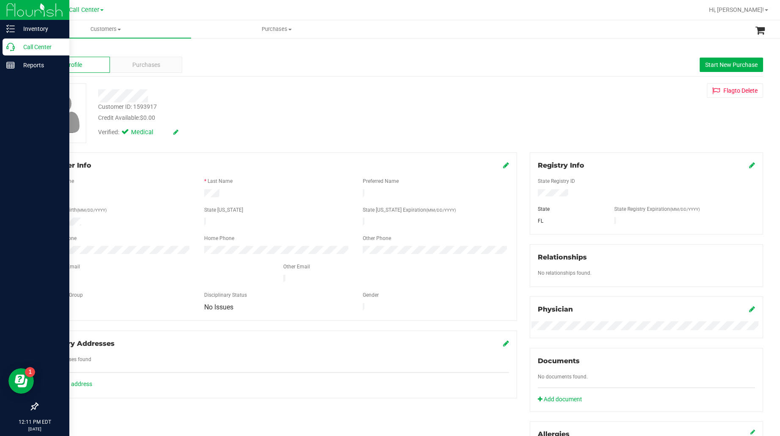
click at [38, 46] on p "Call Center" at bounding box center [40, 47] width 51 height 10
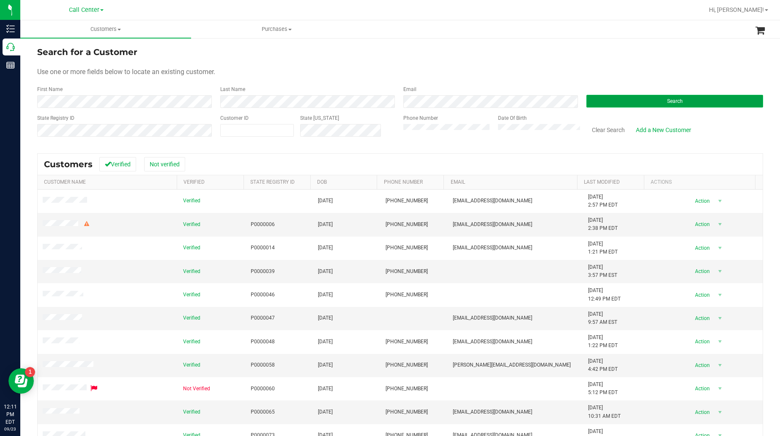
click at [596, 97] on button "Search" at bounding box center [675, 101] width 177 height 13
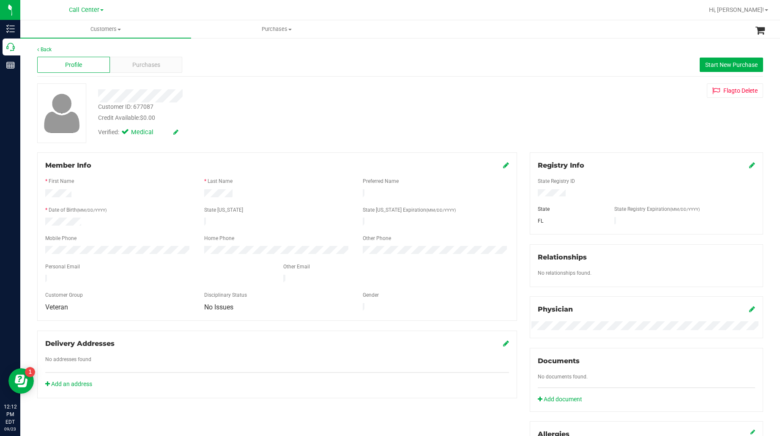
click at [134, 53] on div "Profile Purchases Start New Purchase" at bounding box center [400, 64] width 726 height 23
click at [134, 62] on span "Purchases" at bounding box center [146, 64] width 28 height 9
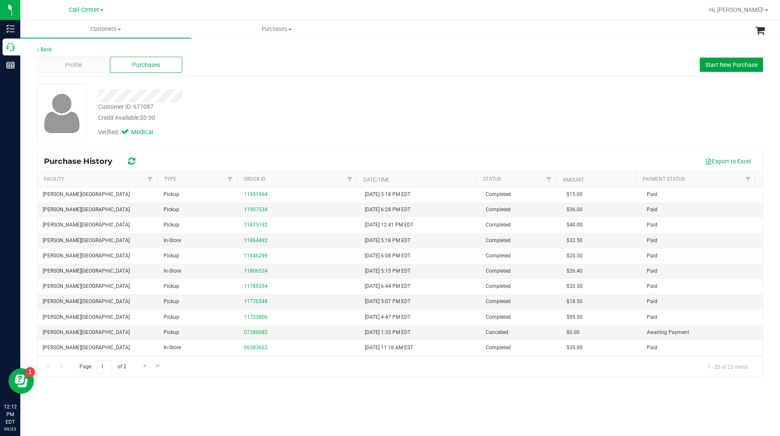
click at [717, 60] on button "Start New Purchase" at bounding box center [731, 65] width 63 height 14
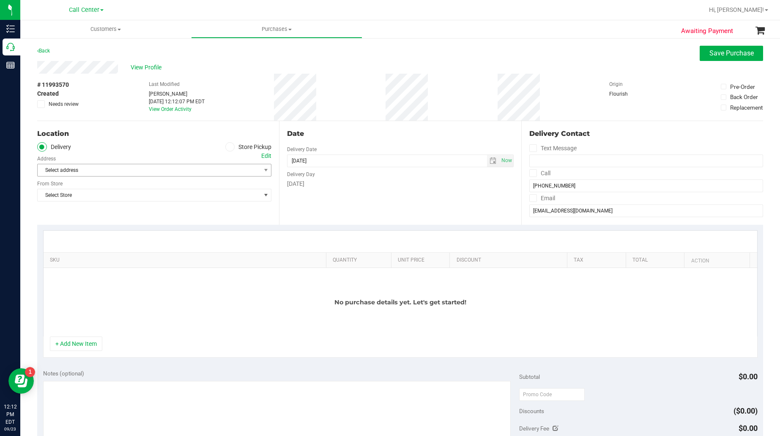
drag, startPoint x: 110, startPoint y: 211, endPoint x: 156, endPoint y: 169, distance: 61.7
click at [110, 211] on div "Location Delivery Store Pickup Address Edit Select address Select address From …" at bounding box center [158, 173] width 242 height 104
click at [228, 147] on icon at bounding box center [230, 147] width 5 height 0
click at [0, 0] on input "Store Pickup" at bounding box center [0, 0] width 0 height 0
click at [214, 170] on span "Select Store" at bounding box center [149, 170] width 223 height 12
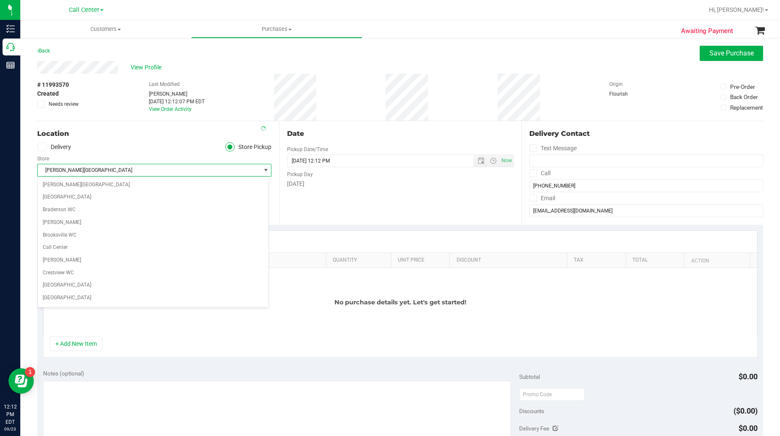
scroll to position [167, 0]
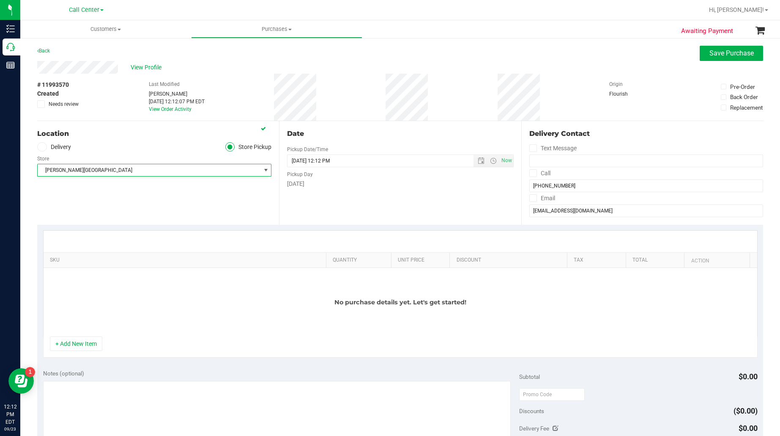
click at [122, 151] on div "Store" at bounding box center [154, 157] width 234 height 12
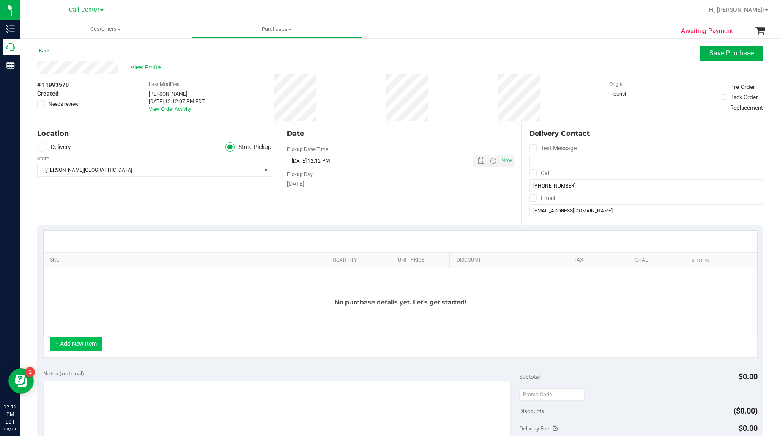
click at [93, 351] on button "+ Add New Item" at bounding box center [76, 343] width 52 height 14
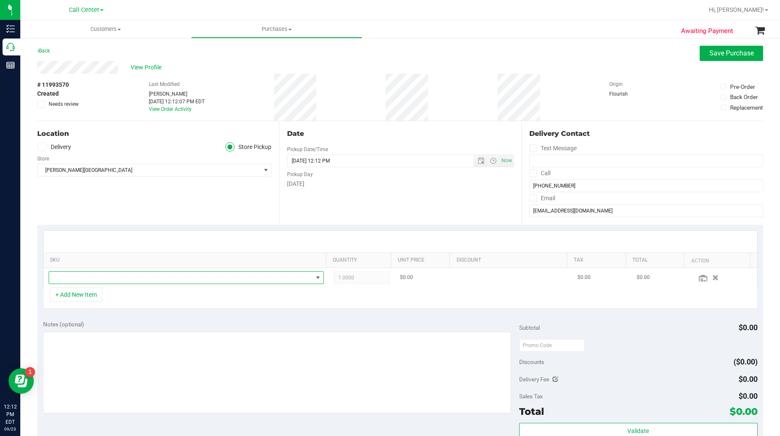
click at [100, 275] on span "NO DATA FOUND" at bounding box center [181, 278] width 264 height 12
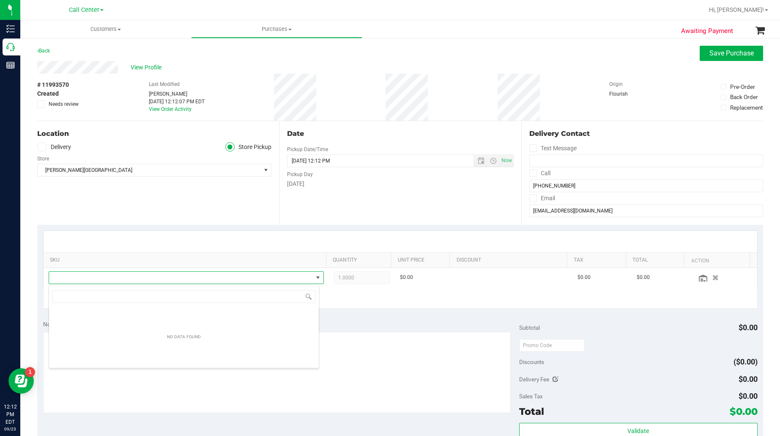
scroll to position [42278, 42021]
click at [69, 351] on div "NO DATA FOUND" at bounding box center [184, 336] width 270 height 59
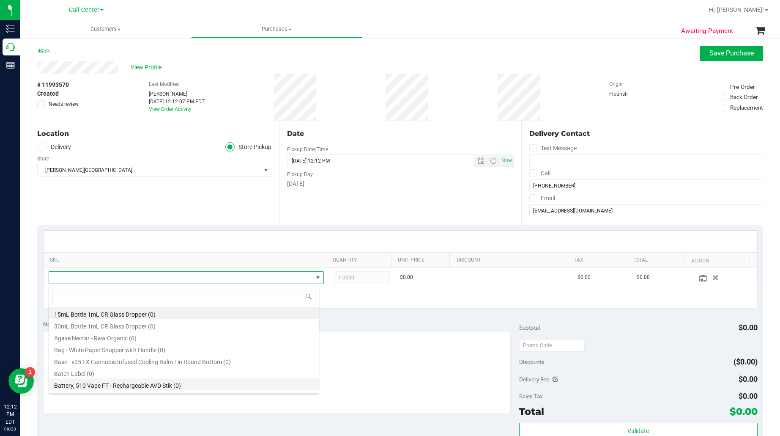
click at [72, 383] on li "Battery, 510 Vape FT - Rechargeable AVD Stik (0)" at bounding box center [184, 384] width 270 height 12
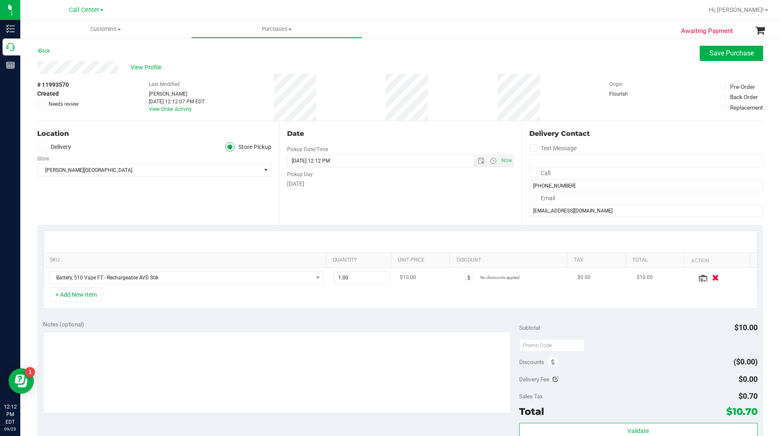
click at [712, 277] on icon "button" at bounding box center [715, 277] width 7 height 6
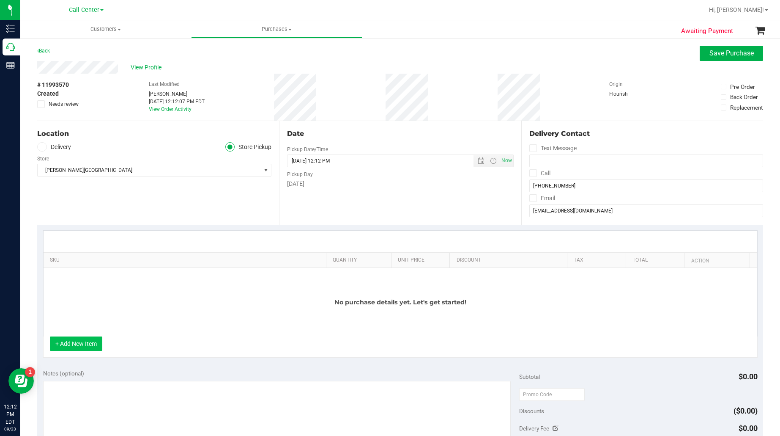
click at [71, 346] on button "+ Add New Item" at bounding box center [76, 343] width 52 height 14
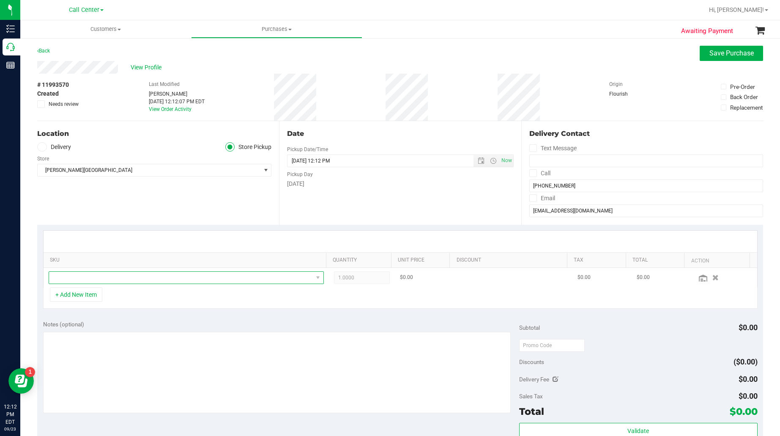
click at [86, 283] on span "NO DATA FOUND" at bounding box center [181, 278] width 264 height 12
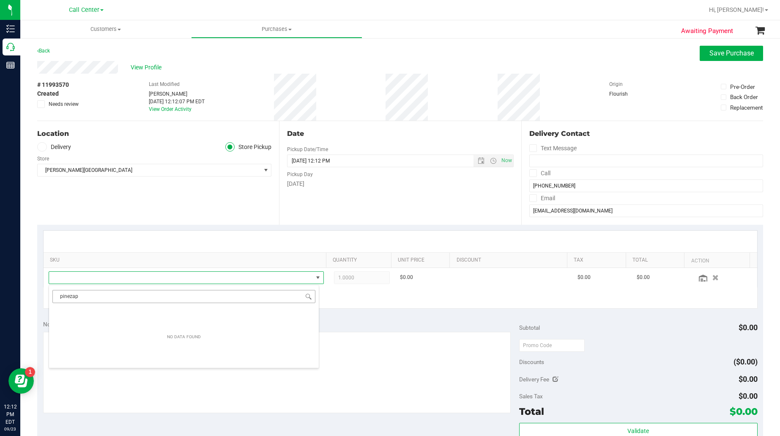
click at [71, 296] on input "pinezap" at bounding box center [183, 296] width 263 height 13
type input "pine zap"
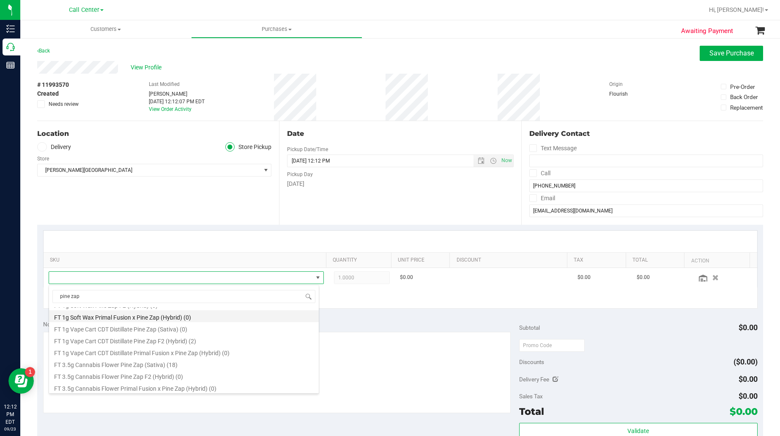
scroll to position [264, 0]
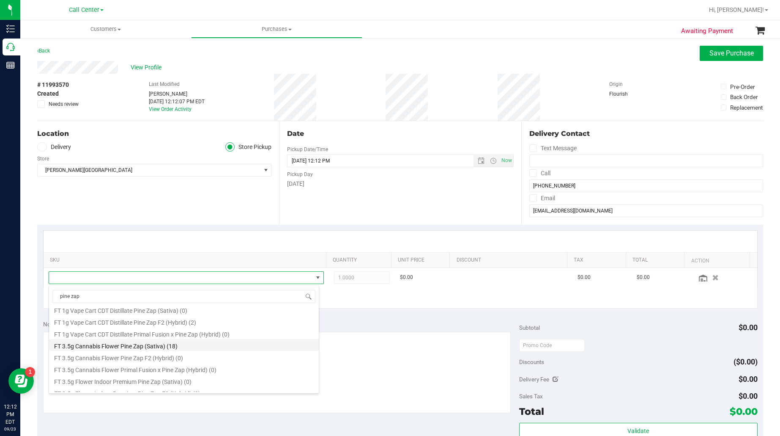
click at [131, 347] on li "FT 3.5g Cannabis Flower Pine Zap (Sativa) (18)" at bounding box center [184, 345] width 270 height 12
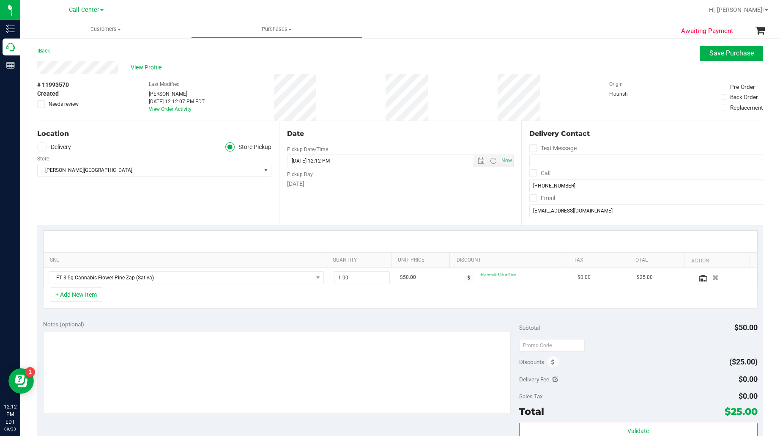
click at [122, 311] on div "SKU Quantity Unit Price Discount Tax Total Action FT 3.5g Cannabis Flower Pine …" at bounding box center [400, 270] width 726 height 90
click at [66, 367] on textarea at bounding box center [277, 372] width 468 height 81
click at [72, 297] on button "+ Add New Item" at bounding box center [76, 294] width 52 height 14
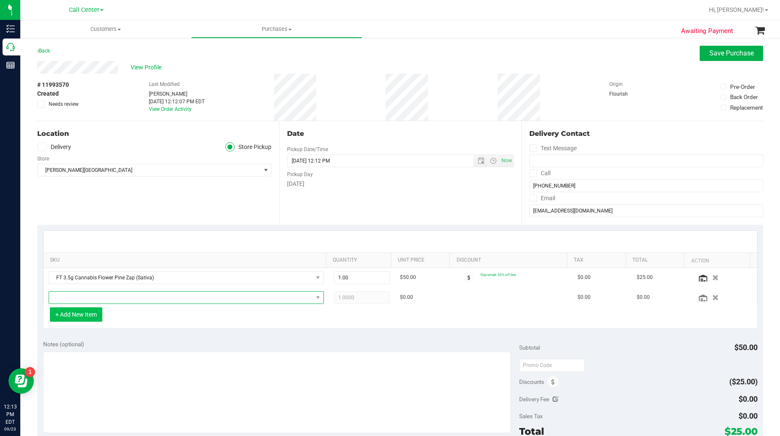
click at [72, 297] on span "NO DATA FOUND" at bounding box center [181, 297] width 264 height 12
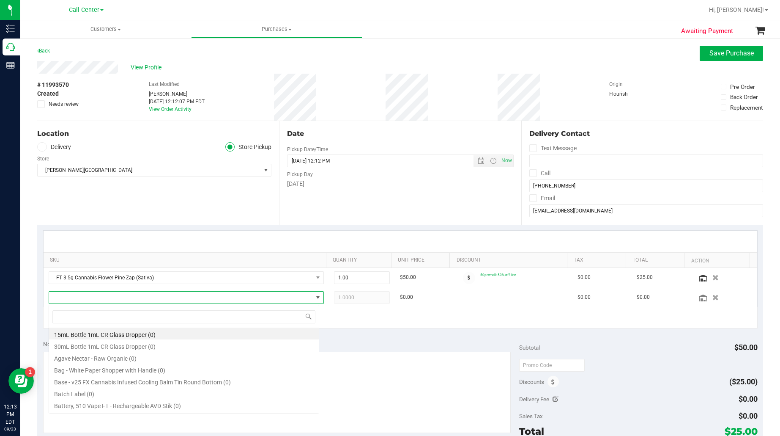
scroll to position [13, 266]
type input "gasp"
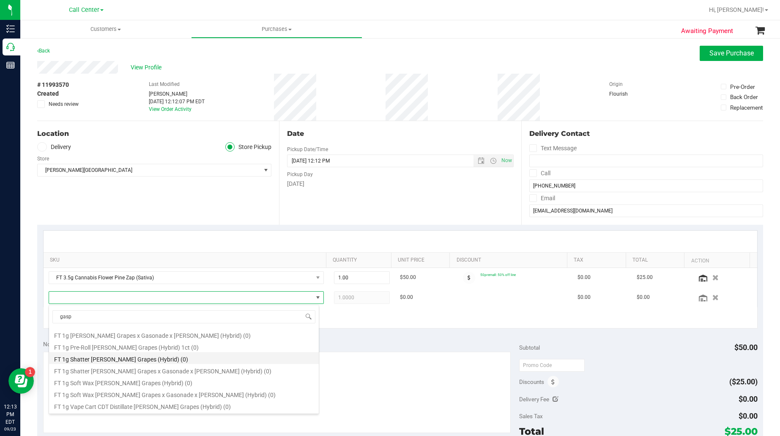
scroll to position [159, 0]
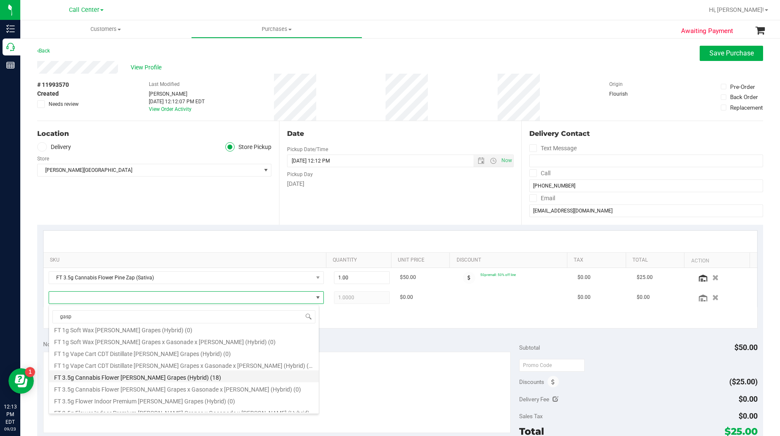
click at [90, 378] on li "FT 3.5g Cannabis Flower Gaspar's Grapes (Hybrid) (18)" at bounding box center [184, 376] width 270 height 12
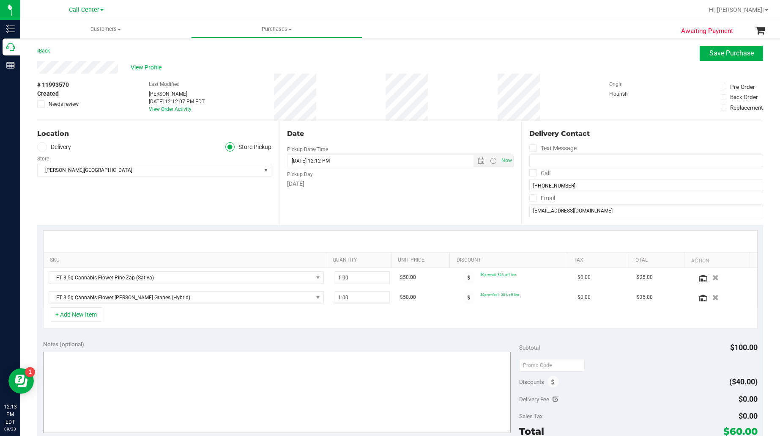
scroll to position [53, 0]
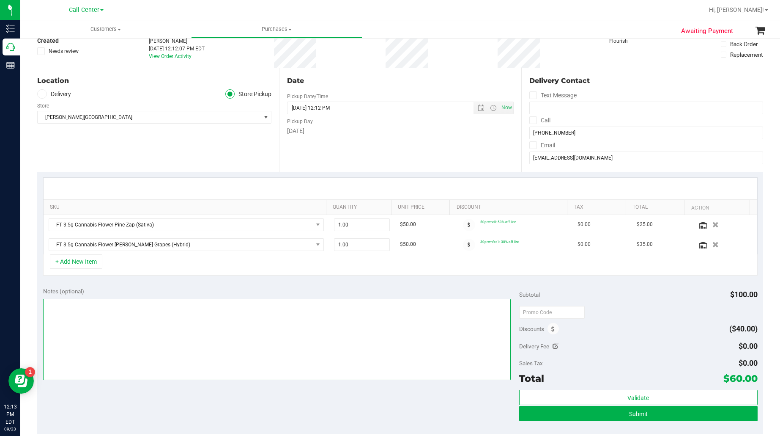
click at [221, 339] on textarea at bounding box center [277, 339] width 468 height 81
type textarea "EJ [DATE] 12:13pm"
click at [571, 416] on button "Submit" at bounding box center [638, 413] width 238 height 15
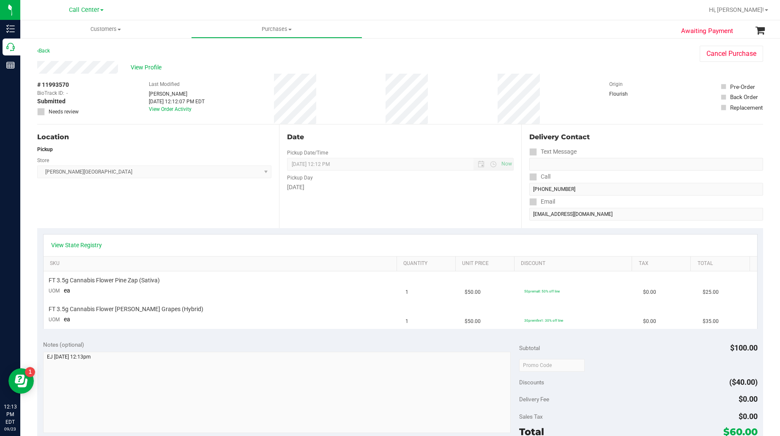
click at [49, 81] on span "# 11993570" at bounding box center [53, 84] width 32 height 9
copy div "# 11993570"
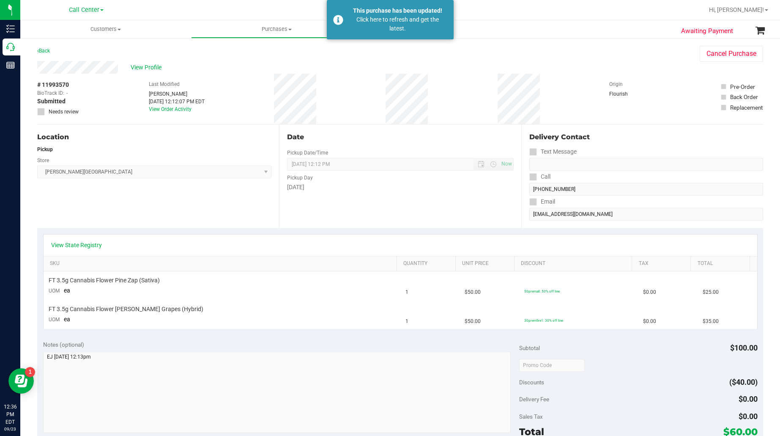
click at [174, 157] on div "Store" at bounding box center [154, 159] width 234 height 12
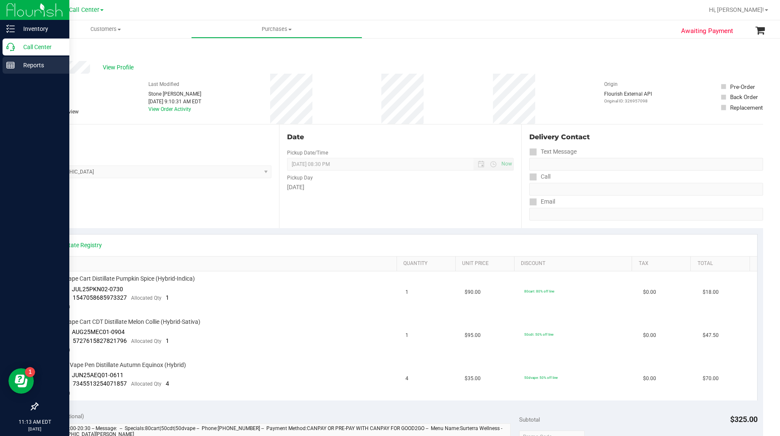
scroll to position [53, 0]
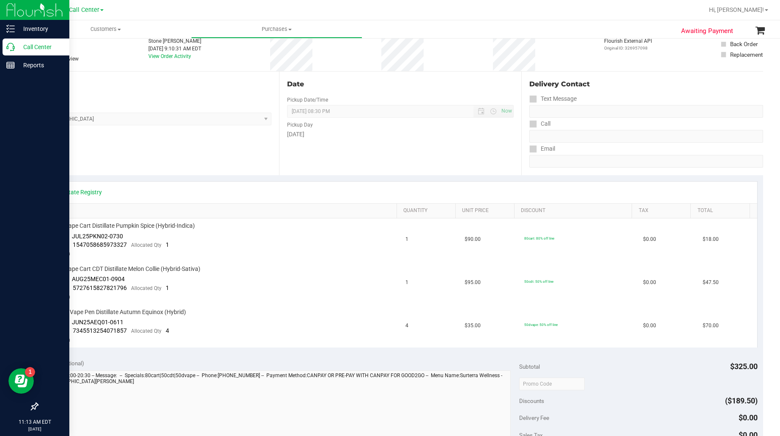
click at [24, 47] on p "Call Center" at bounding box center [40, 47] width 51 height 10
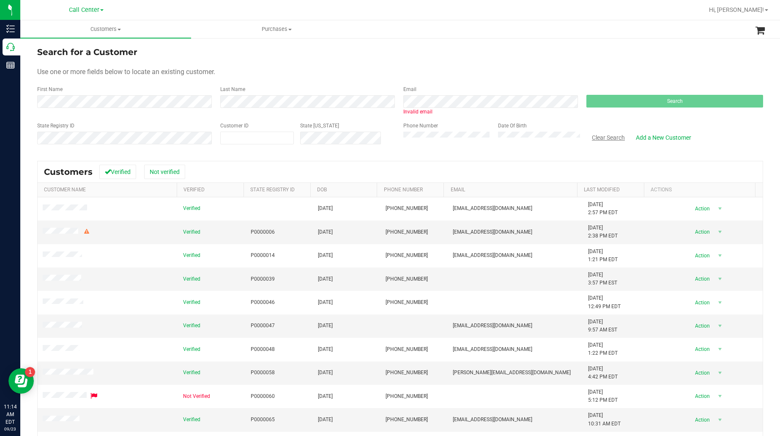
click at [605, 138] on button "Clear Search" at bounding box center [609, 137] width 44 height 14
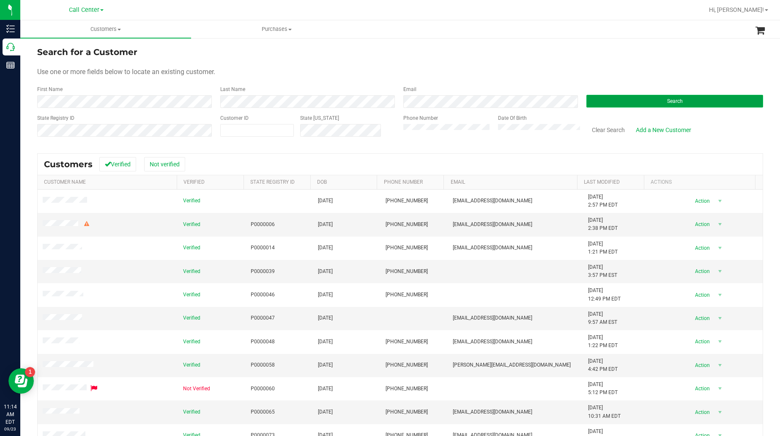
click at [623, 98] on button "Search" at bounding box center [675, 101] width 177 height 13
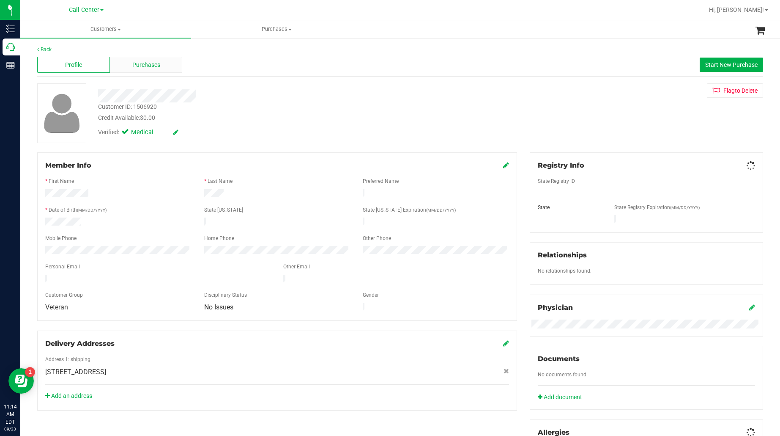
click at [140, 61] on span "Purchases" at bounding box center [146, 64] width 28 height 9
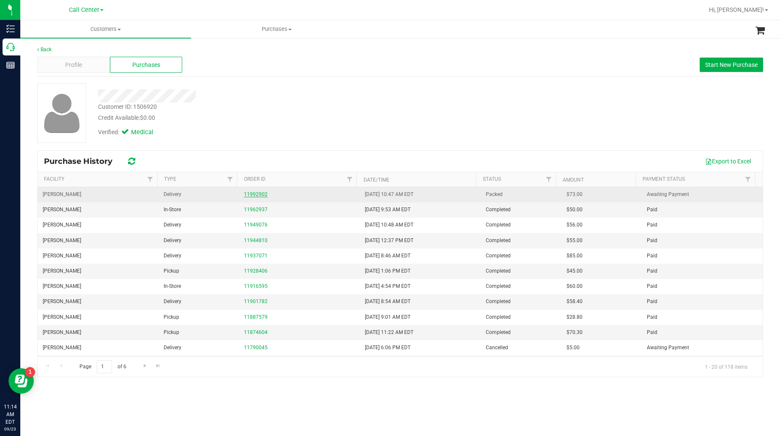
click at [246, 193] on link "11992902" at bounding box center [256, 194] width 24 height 6
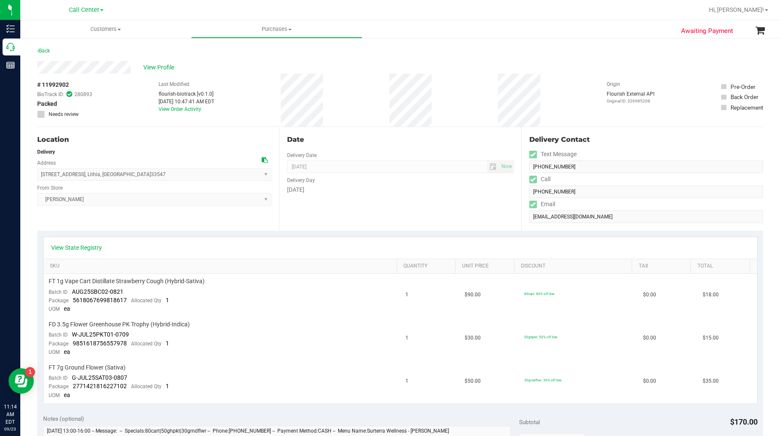
click at [54, 83] on span "# 11992902" at bounding box center [53, 84] width 32 height 9
copy div "# 11992902"
click at [161, 69] on span "View Profile" at bounding box center [160, 67] width 34 height 9
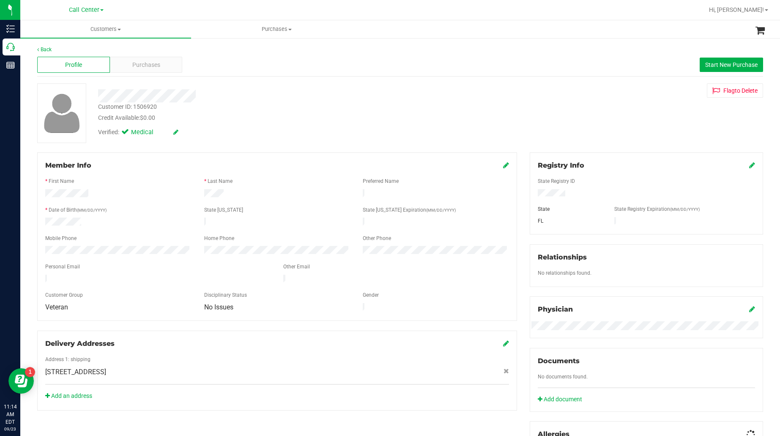
click at [127, 107] on div "Customer ID: 1506920" at bounding box center [127, 106] width 59 height 9
copy div "Customer ID: 1506920"
click at [152, 64] on span "Purchases" at bounding box center [146, 64] width 28 height 9
